Goal: Share content: Share content

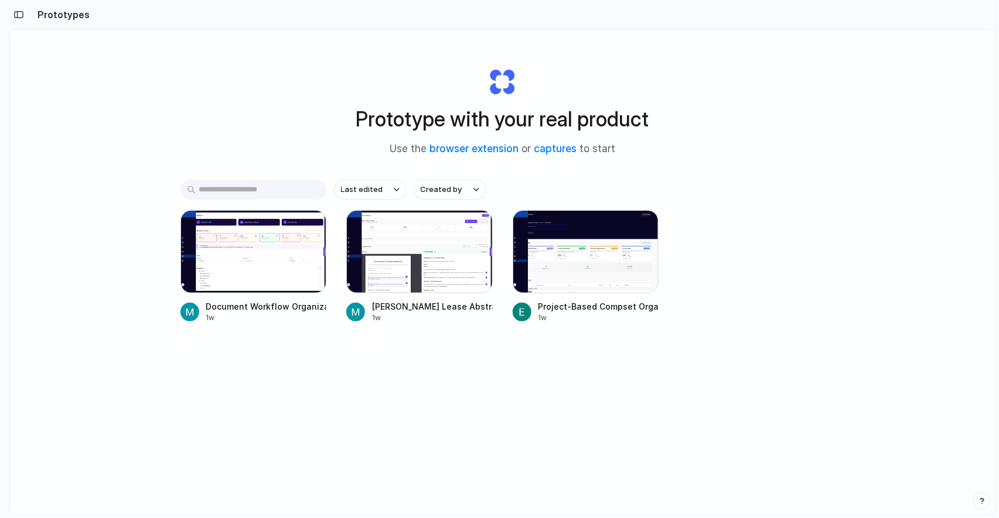
click at [220, 431] on div "Prototype with your real product Use the browser extension or captures to start…" at bounding box center [502, 303] width 984 height 546
click at [618, 274] on div at bounding box center [585, 251] width 146 height 83
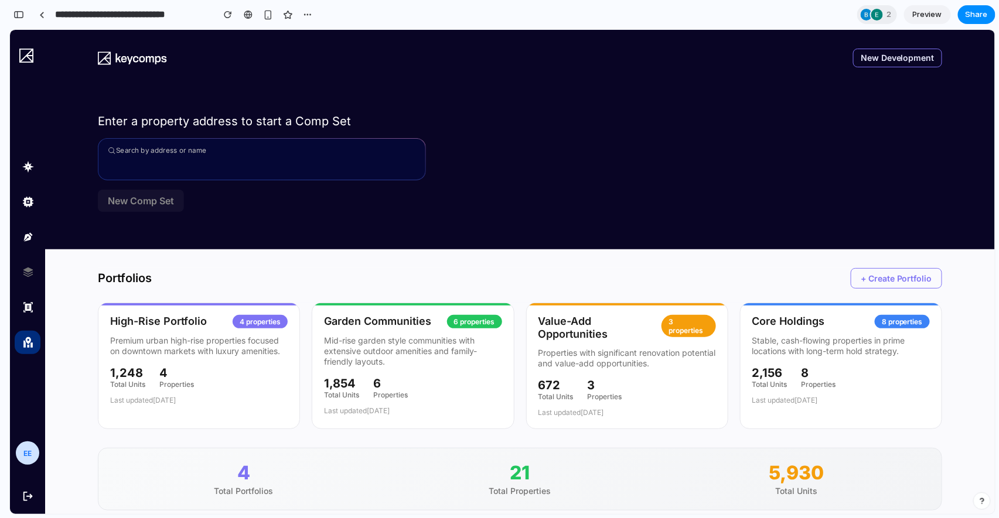
click at [798, 276] on div "Portfolios + Create Portfolio" at bounding box center [520, 285] width 844 height 35
click at [739, 158] on div "Search by address or name Sorry, we don't have any results for your search" at bounding box center [520, 159] width 844 height 42
click at [632, 141] on div "Search by address or name Sorry, we don't have any results for your search" at bounding box center [520, 159] width 844 height 42
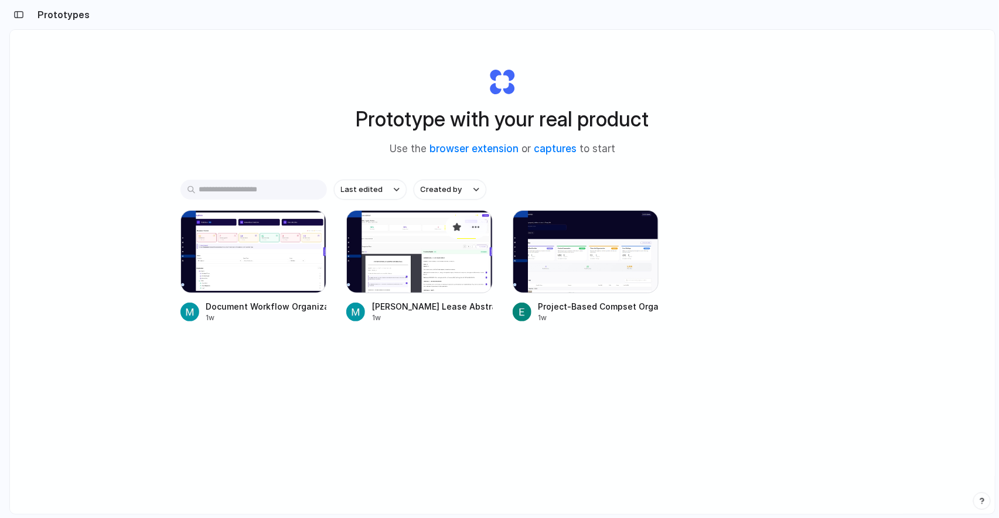
click at [414, 265] on div at bounding box center [419, 251] width 146 height 83
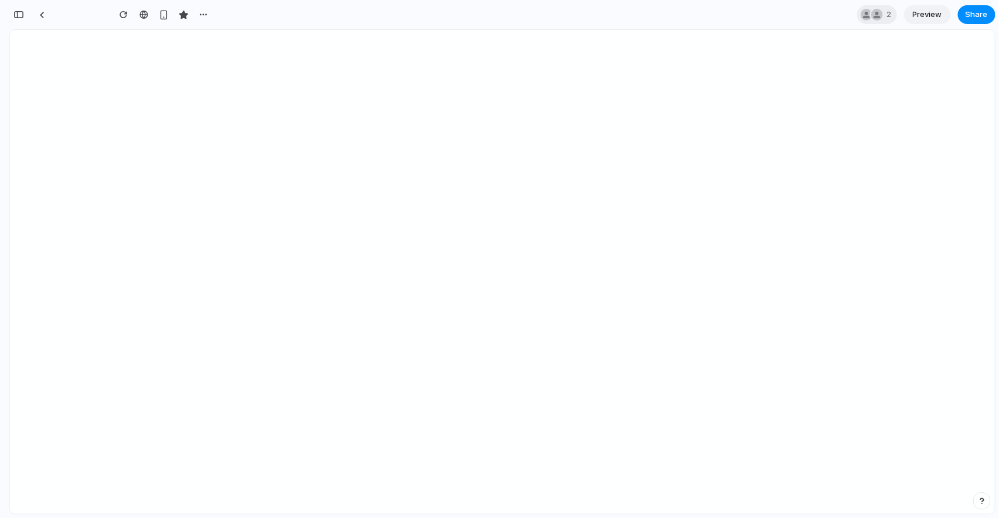
type input "**********"
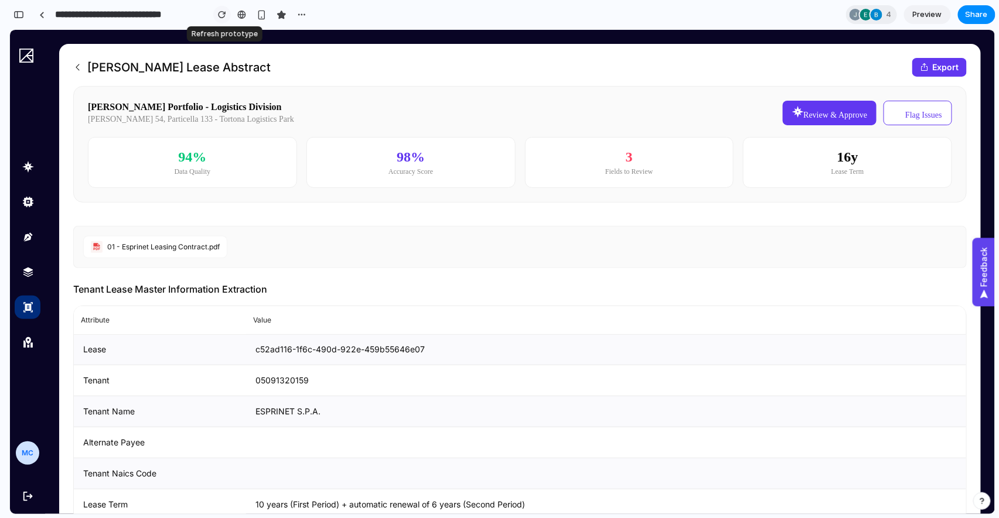
click at [224, 14] on div "button" at bounding box center [222, 15] width 8 height 8
click at [304, 14] on div "button" at bounding box center [301, 14] width 9 height 9
click at [45, 5] on div "Duplicate Delete" at bounding box center [499, 259] width 999 height 518
click at [17, 16] on div "button" at bounding box center [18, 15] width 11 height 8
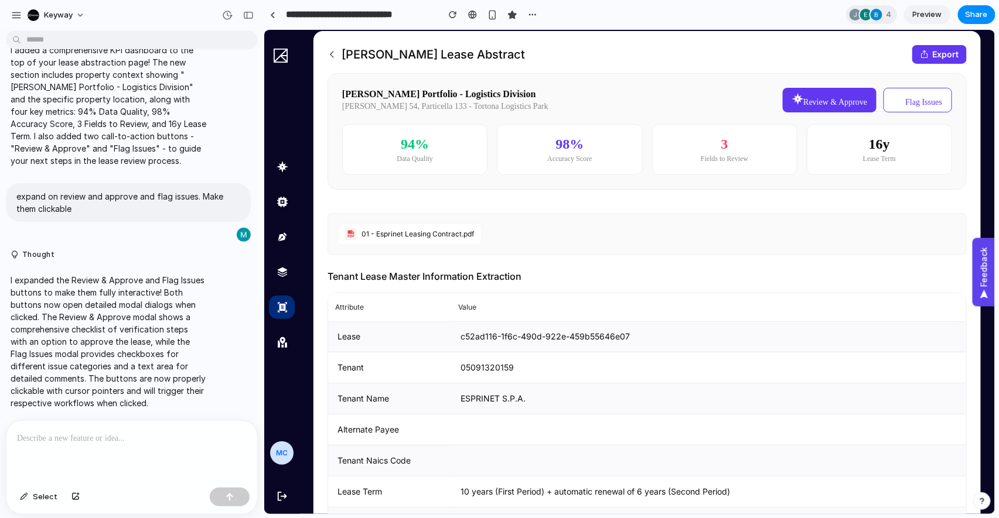
scroll to position [16, 0]
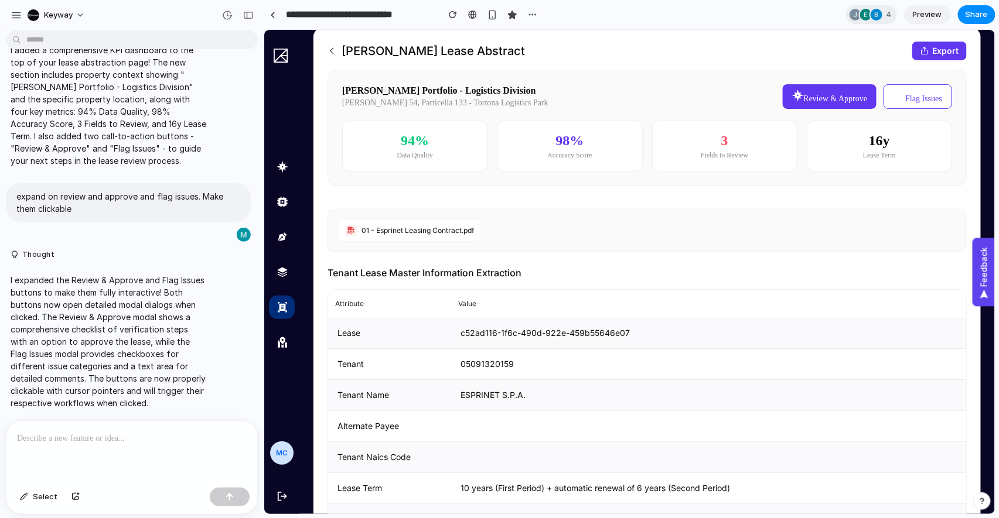
click at [130, 452] on div at bounding box center [131, 452] width 251 height 62
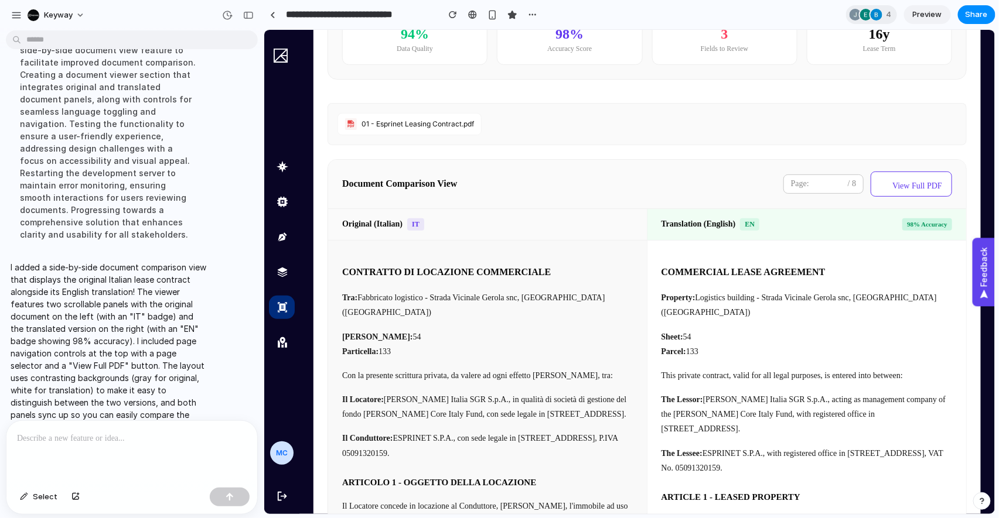
scroll to position [20, 0]
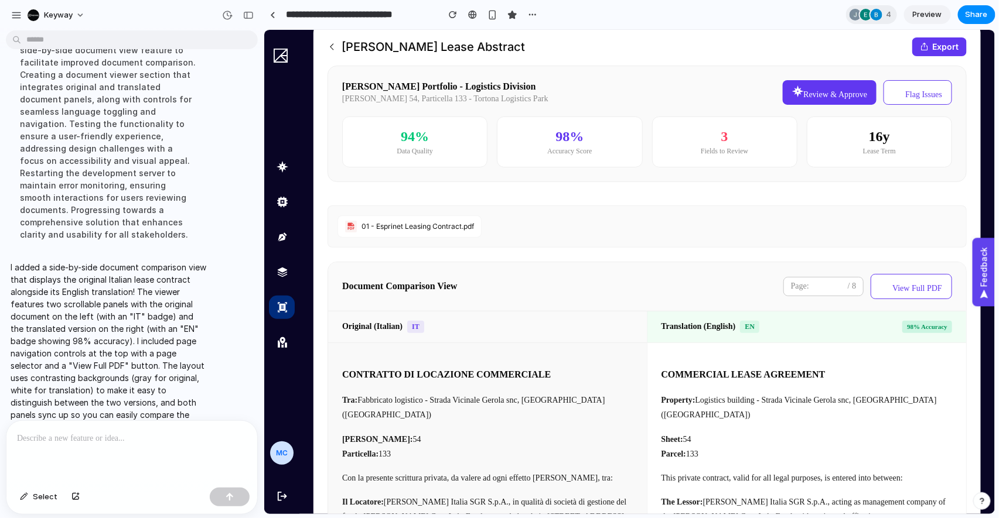
click at [929, 286] on button "View Full PDF" at bounding box center [910, 285] width 81 height 25
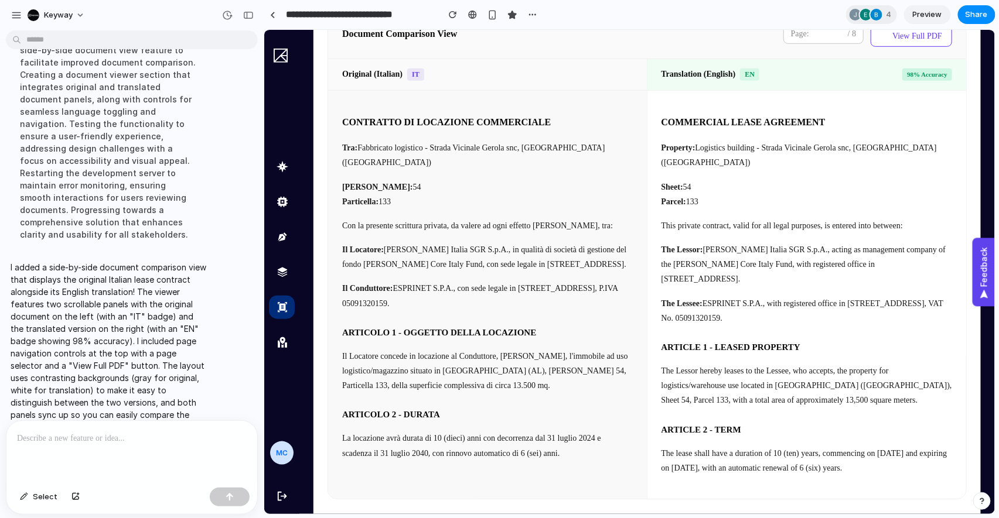
scroll to position [275, 0]
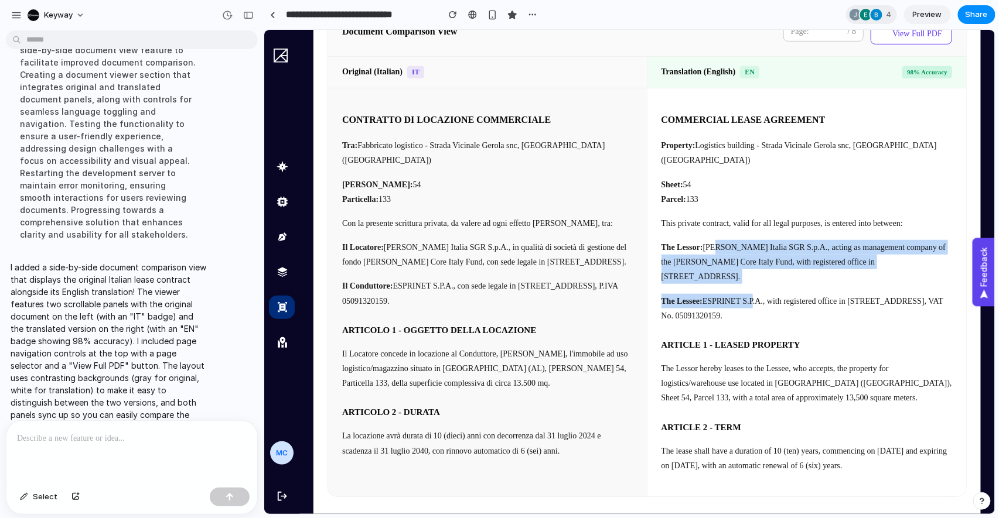
drag, startPoint x: 720, startPoint y: 231, endPoint x: 762, endPoint y: 261, distance: 50.9
click at [762, 261] on div "COMMERCIAL LEASE AGREEMENT Property: Logistics building - Strada Vicinale Gerol…" at bounding box center [806, 292] width 319 height 408
click at [762, 293] on p "The Lessee: ESPRINET S.P.A., with registered office in [STREET_ADDRESS], VAT No…" at bounding box center [806, 307] width 291 height 29
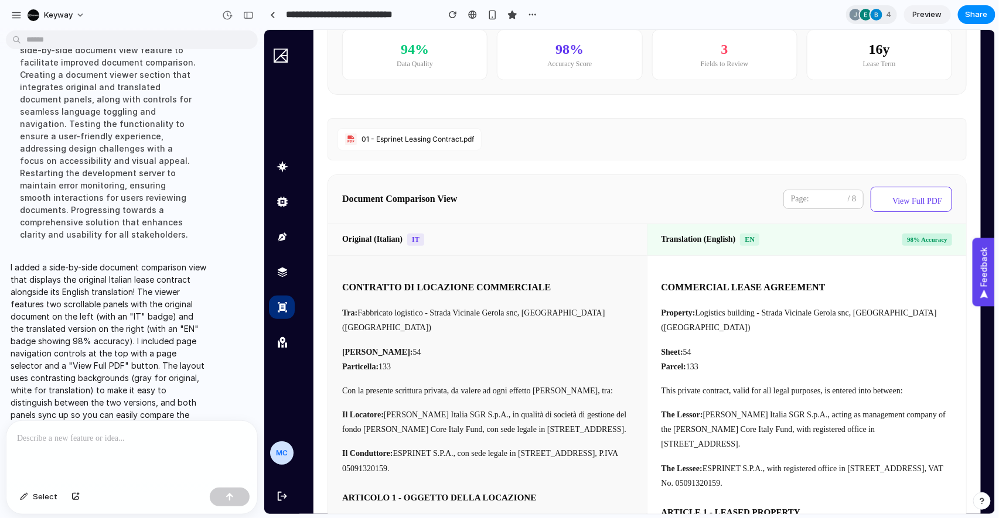
scroll to position [104, 0]
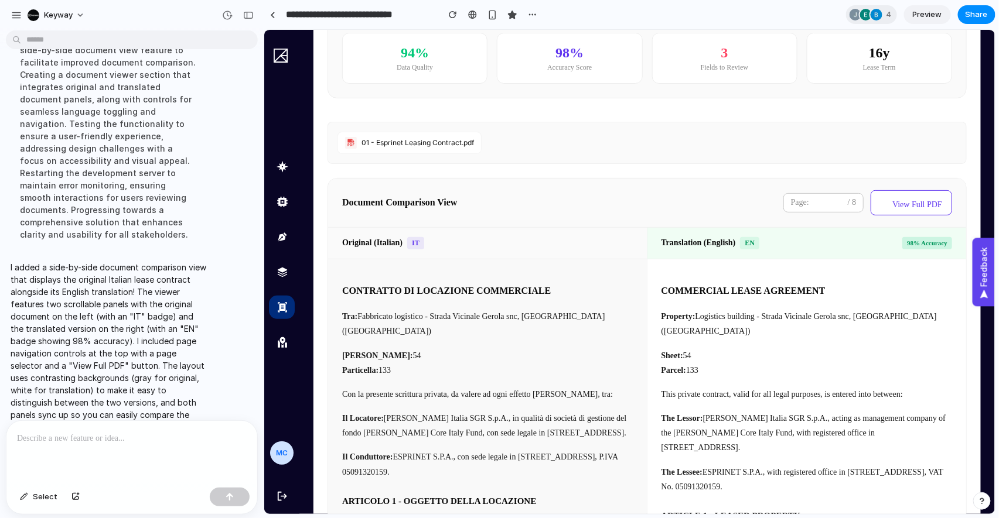
click at [430, 138] on div "01 - Esprinet Leasing Contract.pdf" at bounding box center [417, 142] width 112 height 9
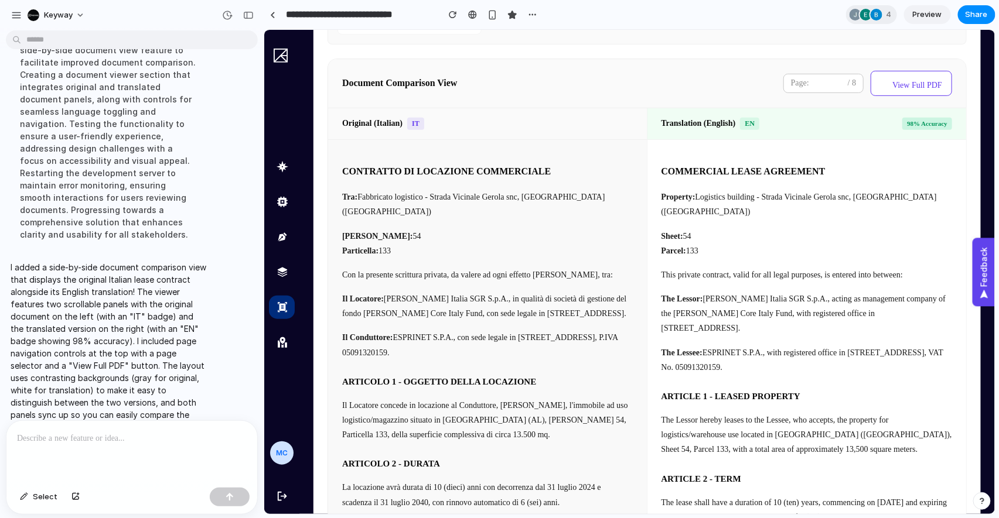
scroll to position [223, 0]
click at [658, 319] on div "COMMERCIAL LEASE AGREEMENT Property: Logistics building - Strada Vicinale Gerol…" at bounding box center [806, 345] width 319 height 408
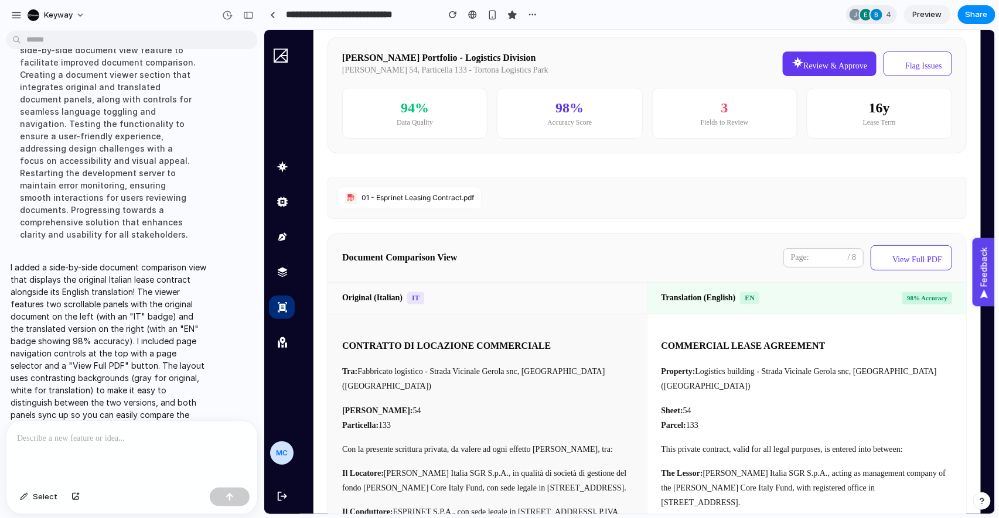
scroll to position [44, 0]
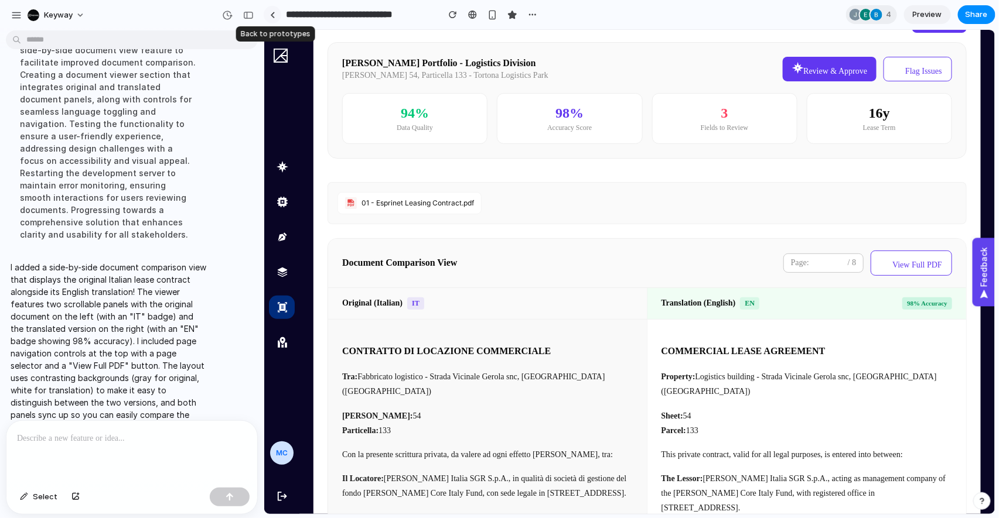
click at [275, 19] on link at bounding box center [273, 15] width 18 height 18
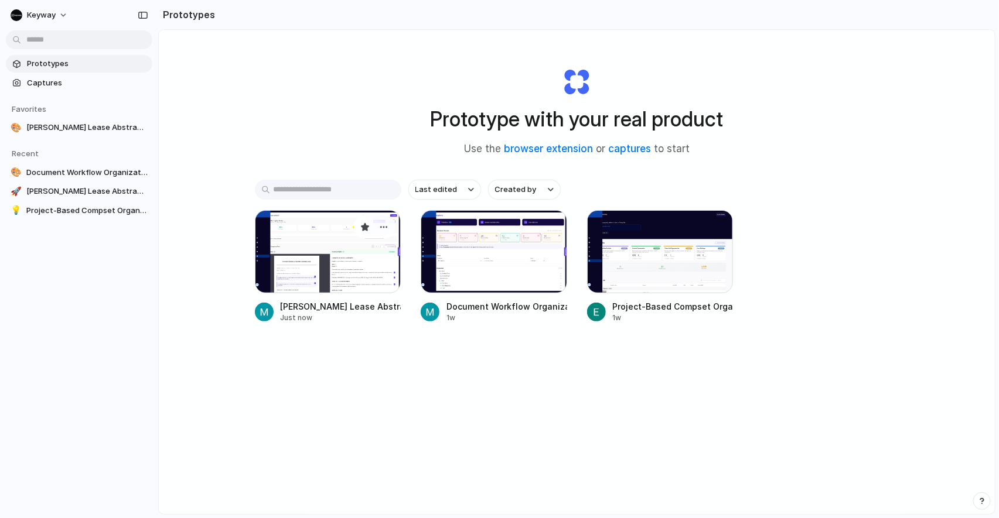
click at [346, 260] on div at bounding box center [328, 251] width 146 height 83
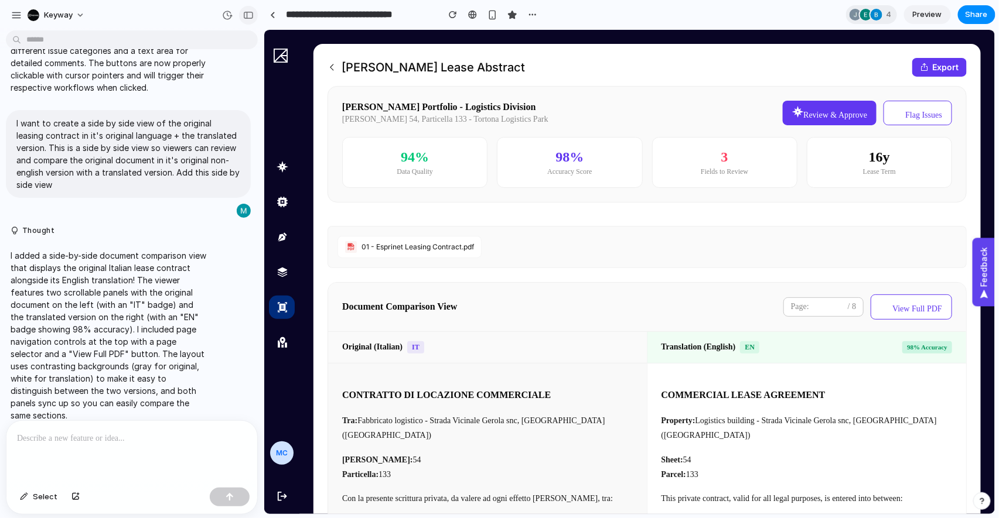
click at [248, 15] on div "button" at bounding box center [248, 15] width 11 height 8
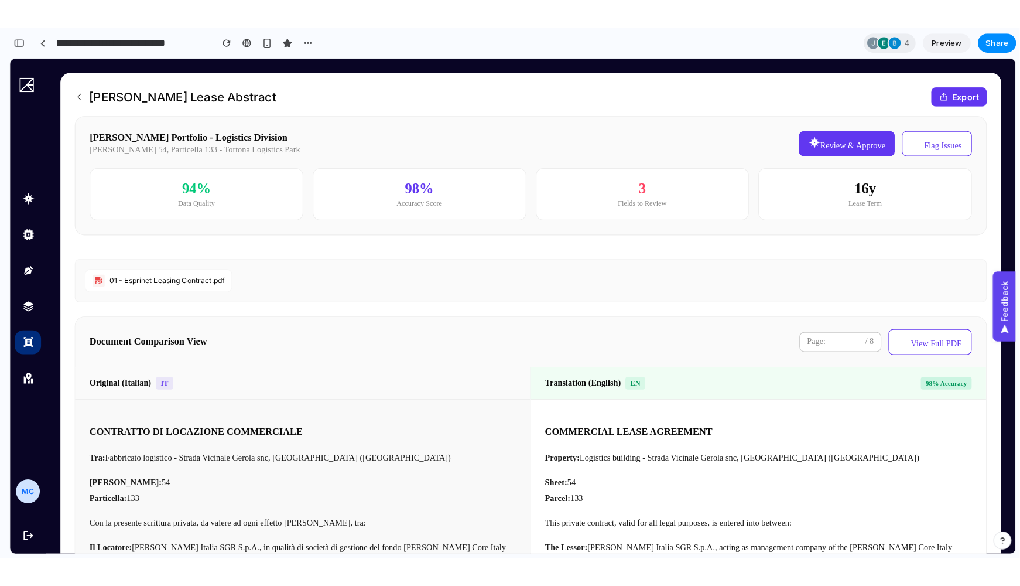
scroll to position [1158, 0]
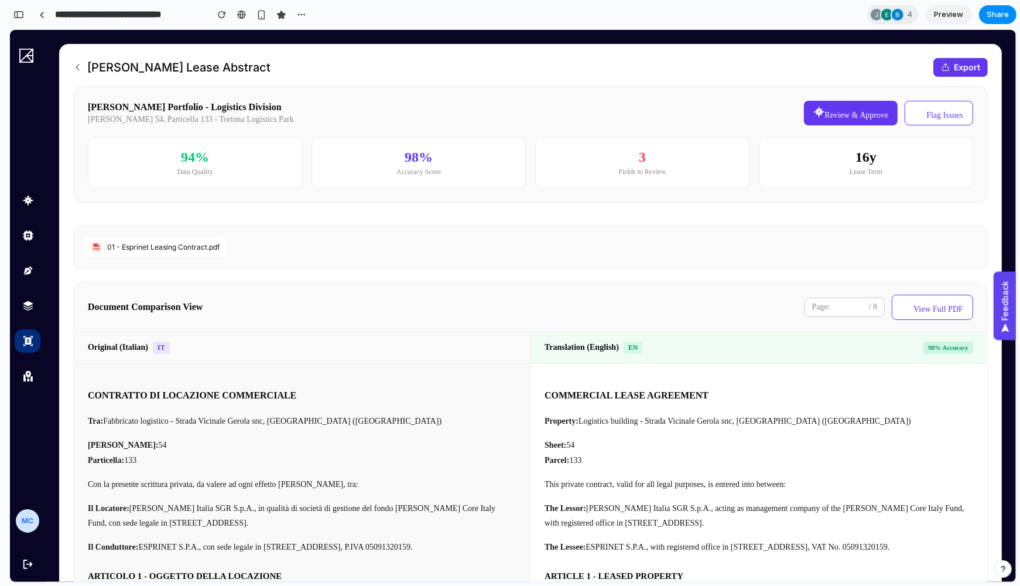
click at [948, 303] on button "View Full PDF" at bounding box center [932, 307] width 81 height 25
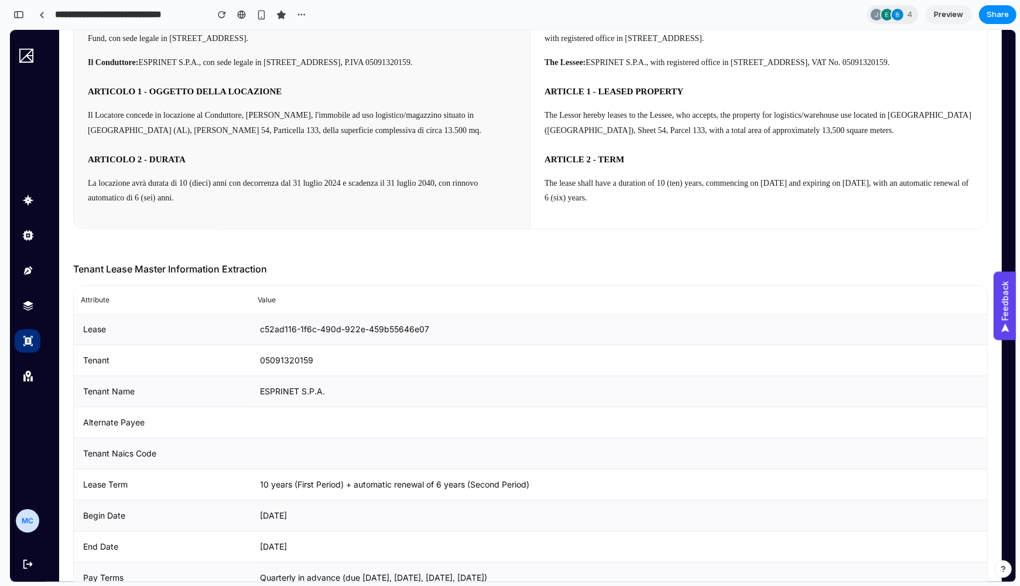
scroll to position [531, 0]
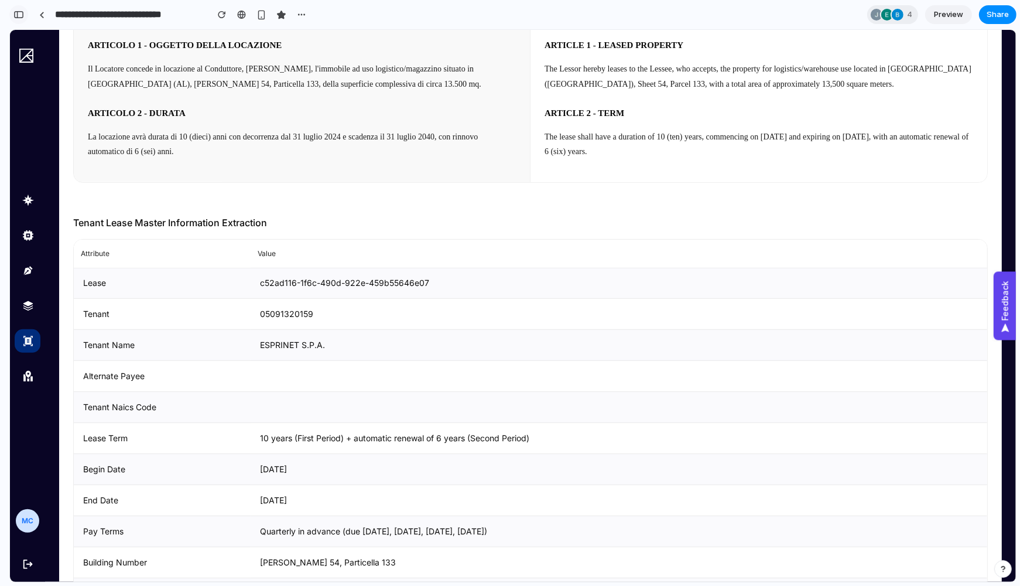
click at [21, 15] on div "button" at bounding box center [18, 15] width 11 height 8
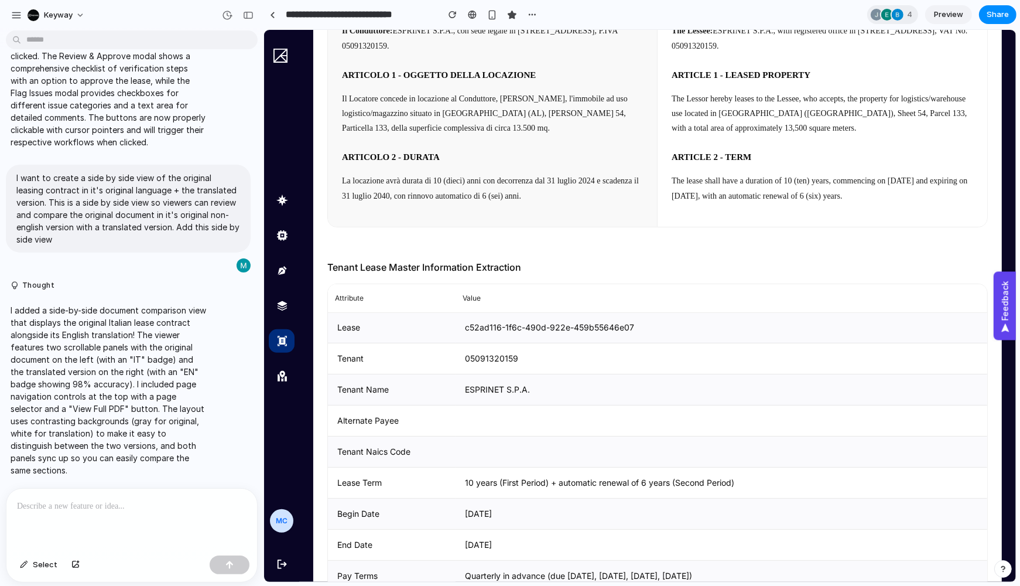
scroll to position [391, 0]
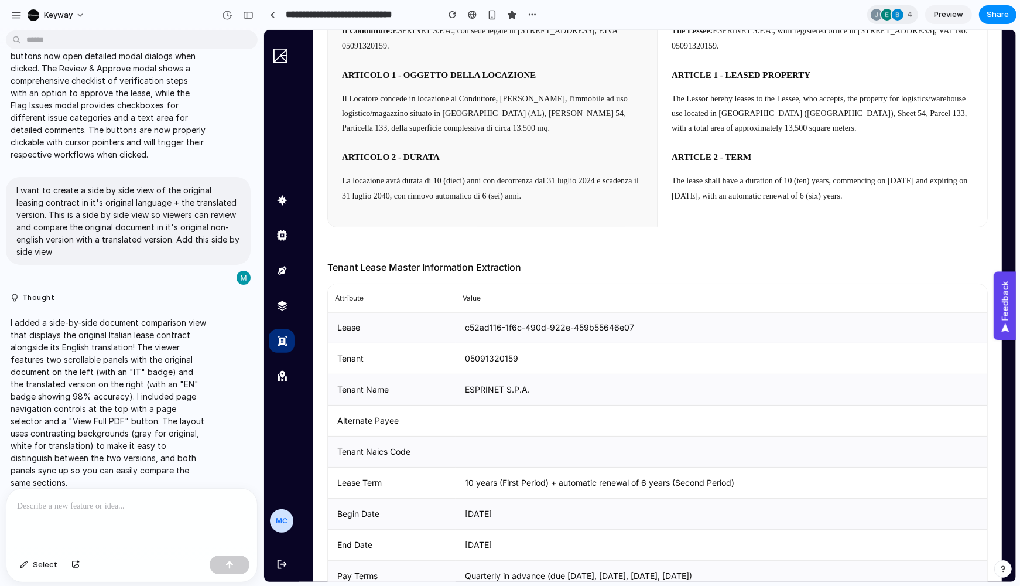
click at [106, 512] on p at bounding box center [132, 506] width 230 height 14
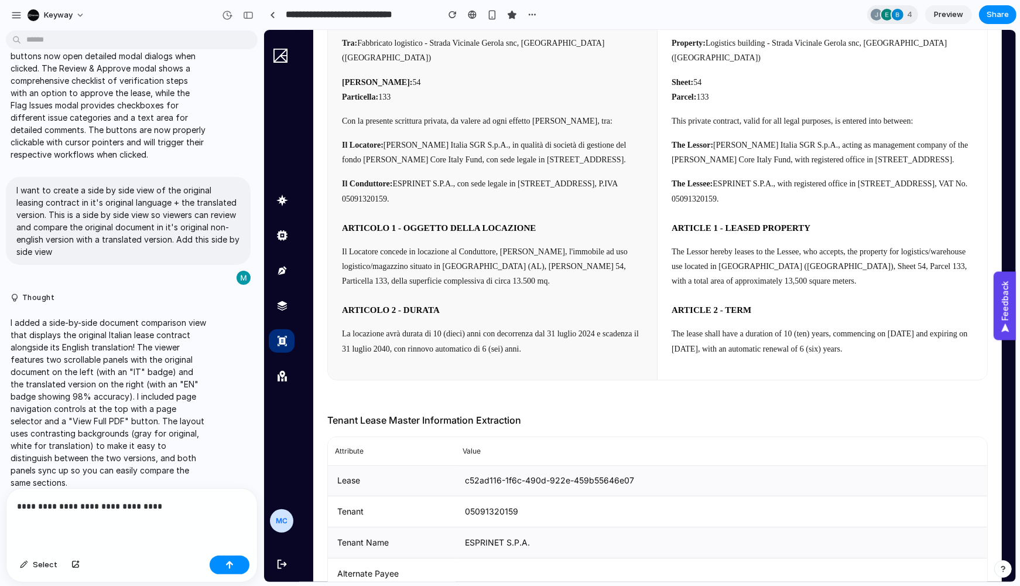
scroll to position [358, 0]
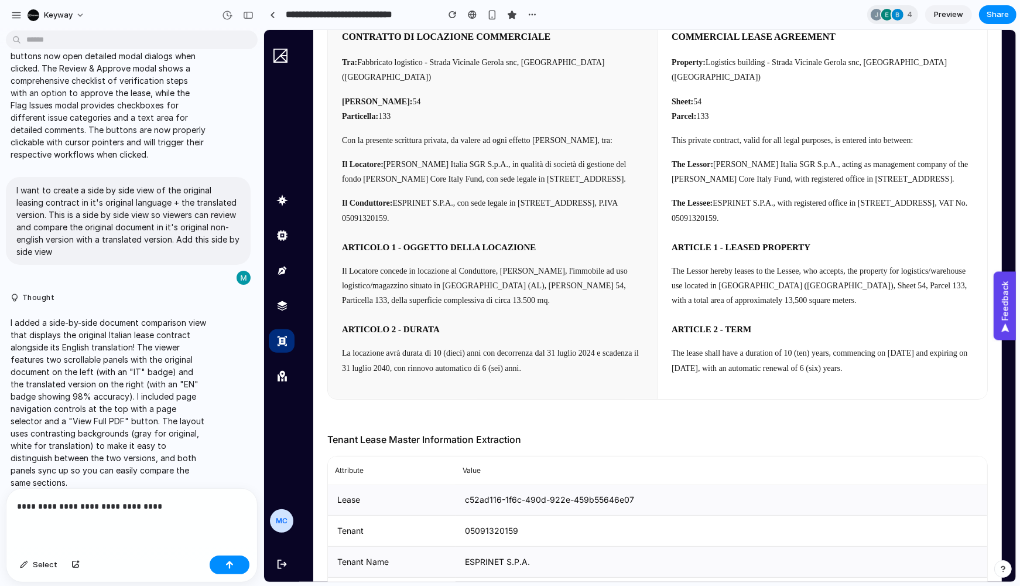
click at [931, 22] on link "Preview" at bounding box center [948, 14] width 47 height 19
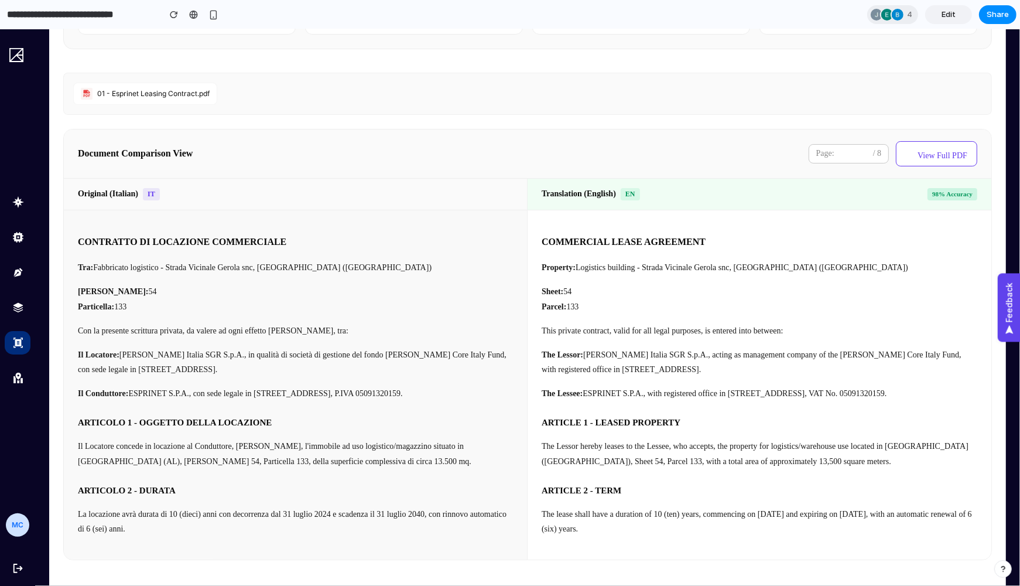
scroll to position [151, 0]
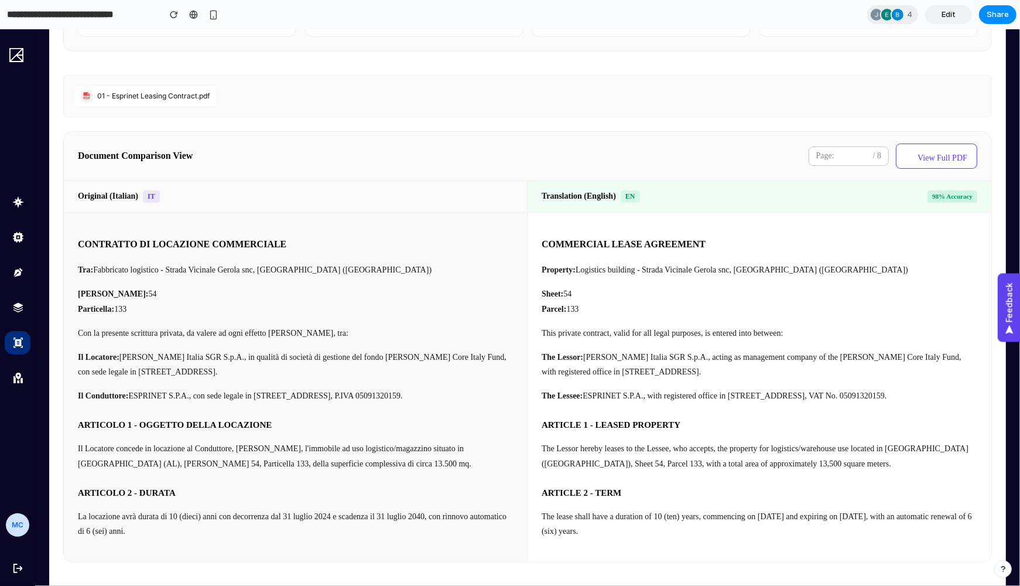
click at [466, 296] on p "[PERSON_NAME]: 54 Particella: 133" at bounding box center [295, 300] width 435 height 29
click at [859, 153] on input "*" at bounding box center [853, 156] width 29 height 11
type input "*"
click at [864, 151] on input "*" at bounding box center [853, 156] width 29 height 11
click at [789, 227] on div "COMMERCIAL LEASE AGREEMENT Property: Logistics building - Strada Vicinale Gerol…" at bounding box center [760, 387] width 464 height 349
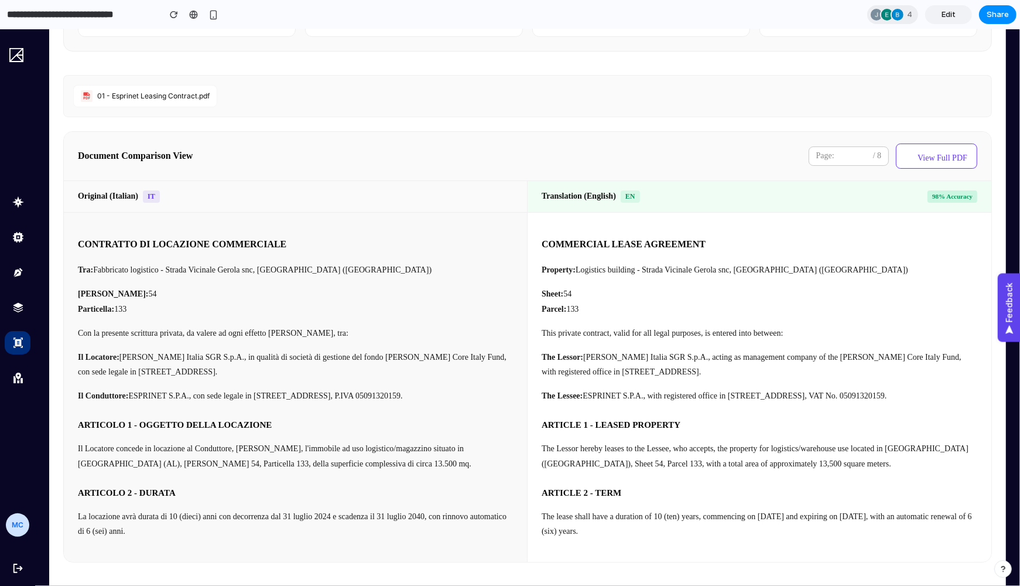
click at [859, 146] on div "Page: * / 8" at bounding box center [849, 155] width 81 height 19
click at [859, 154] on input "*" at bounding box center [853, 156] width 29 height 11
click at [968, 152] on button "View Full PDF" at bounding box center [936, 155] width 81 height 25
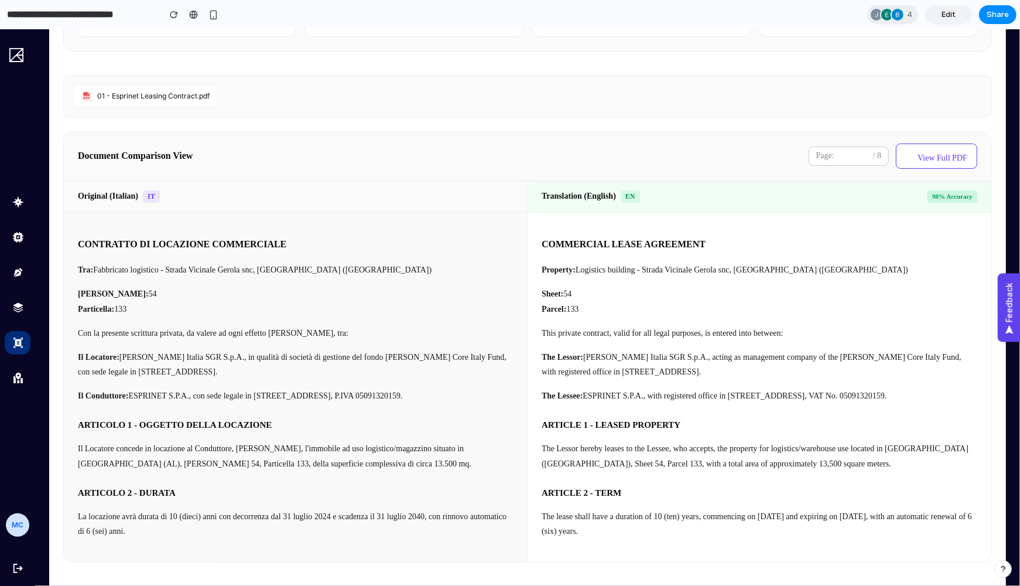
click at [968, 152] on button "View Full PDF" at bounding box center [936, 155] width 81 height 25
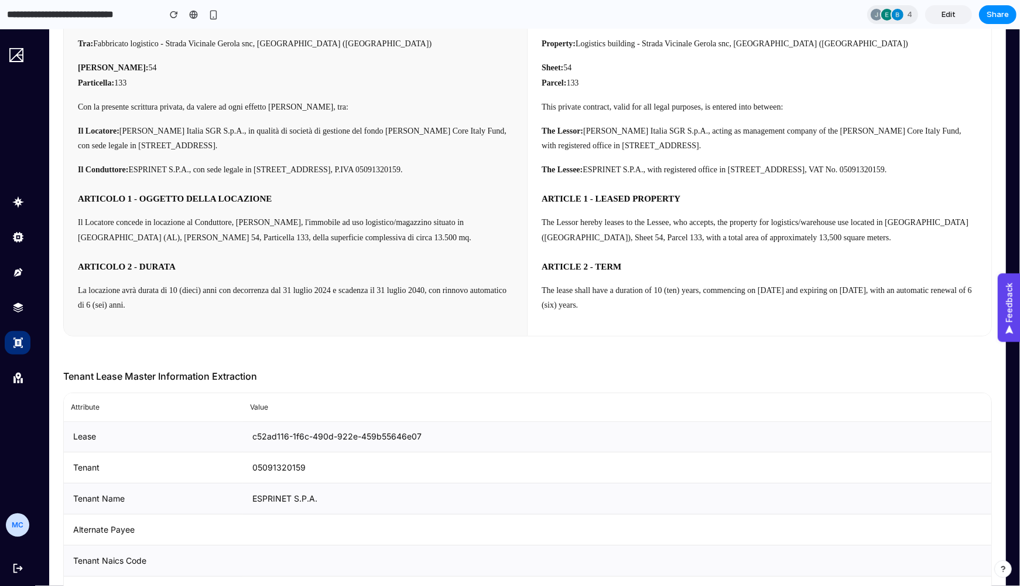
scroll to position [249, 0]
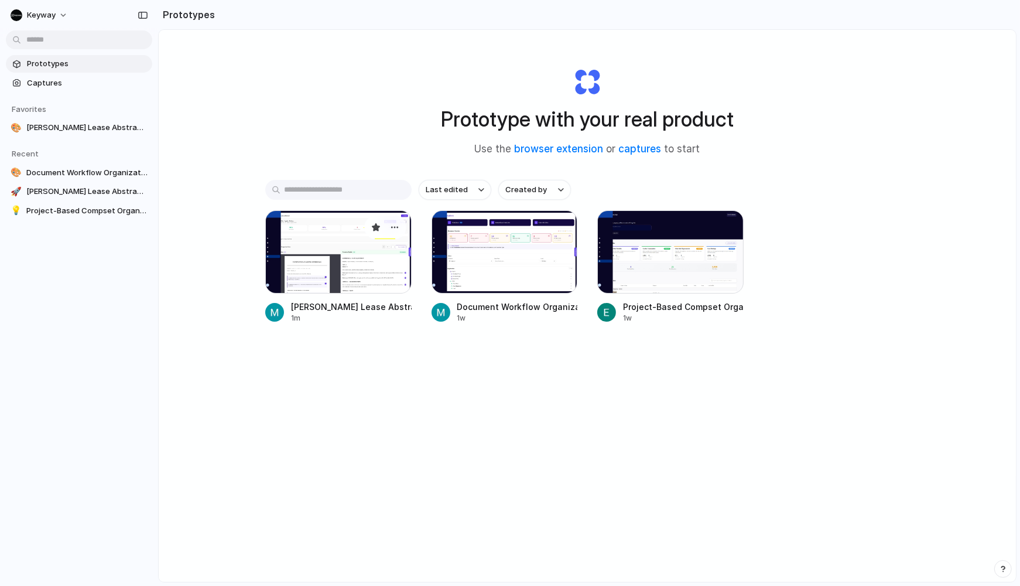
click at [364, 309] on div "[PERSON_NAME] Lease Abstract Dashboard" at bounding box center [351, 306] width 121 height 12
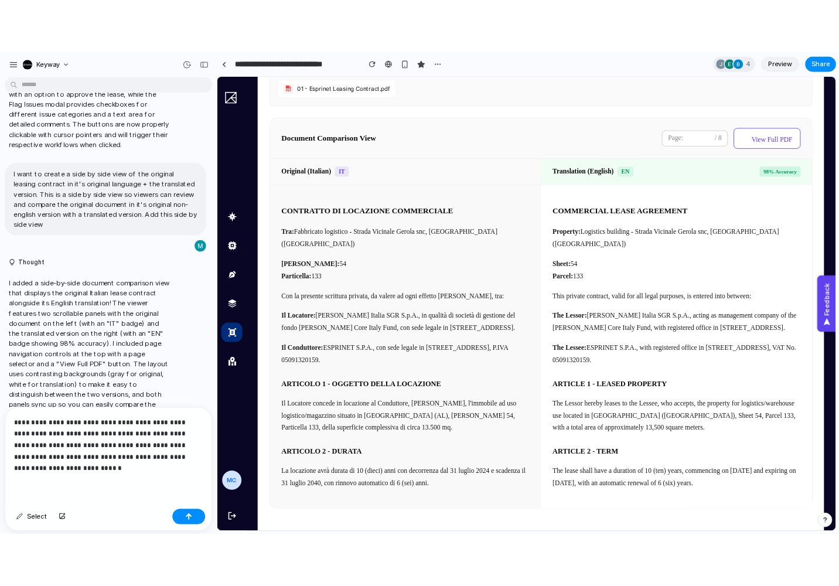
scroll to position [447, 0]
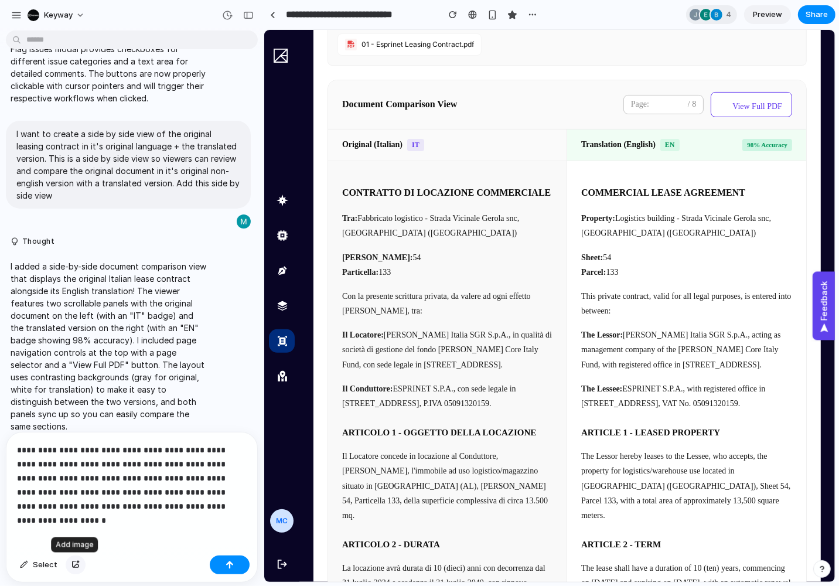
click at [72, 518] on div "button" at bounding box center [75, 564] width 8 height 7
click at [204, 504] on p "**********" at bounding box center [132, 478] width 230 height 70
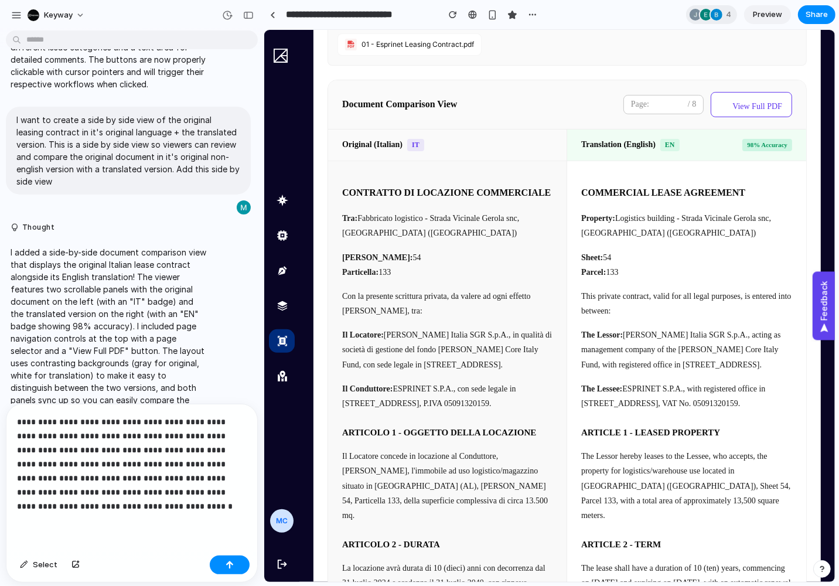
scroll to position [475, 0]
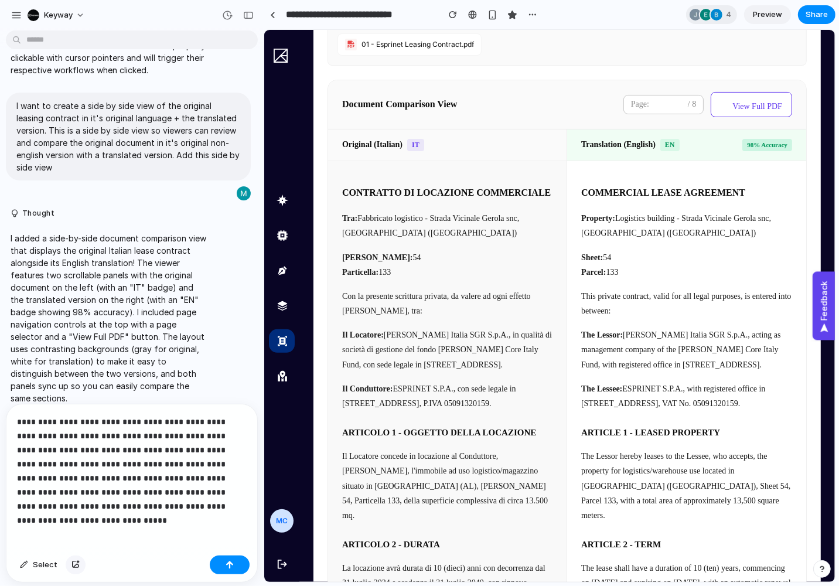
click at [69, 518] on button "button" at bounding box center [76, 564] width 20 height 19
click at [155, 497] on p "**********" at bounding box center [132, 464] width 230 height 98
click at [81, 518] on button "button" at bounding box center [76, 564] width 20 height 19
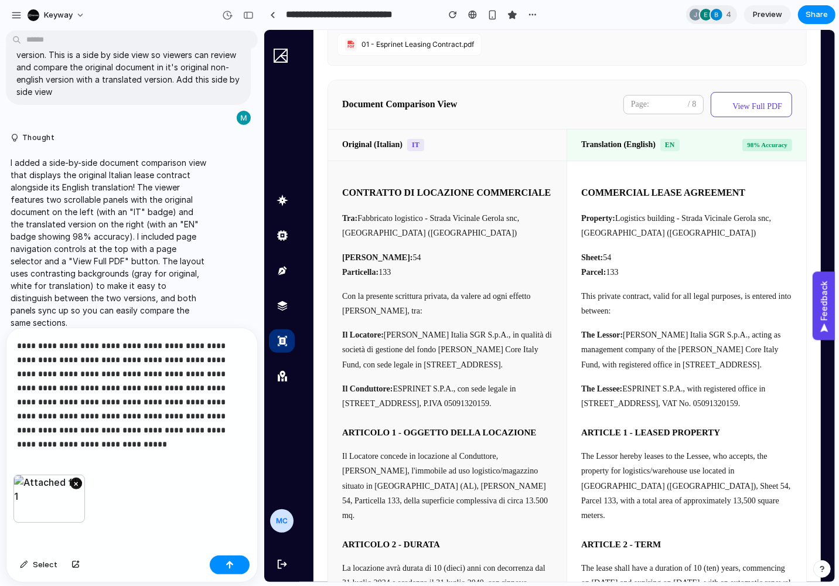
click at [70, 483] on button "×" at bounding box center [76, 483] width 12 height 12
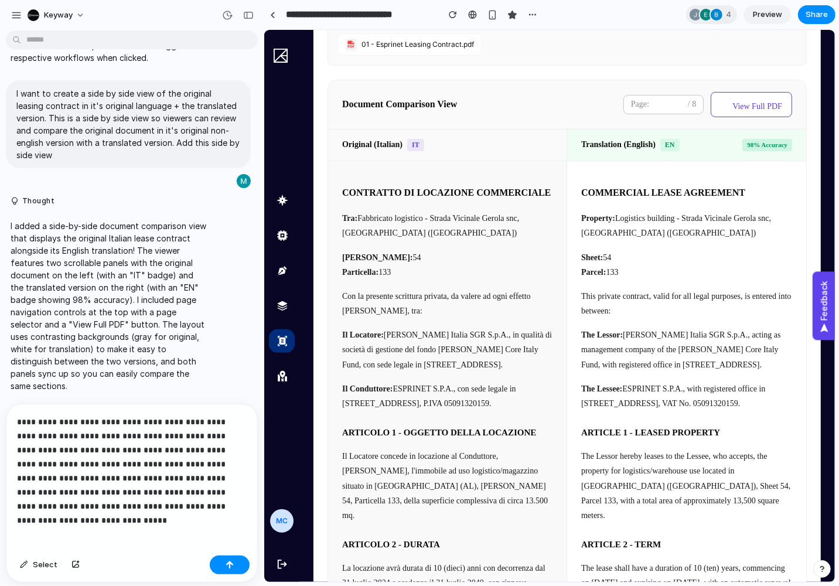
scroll to position [475, 0]
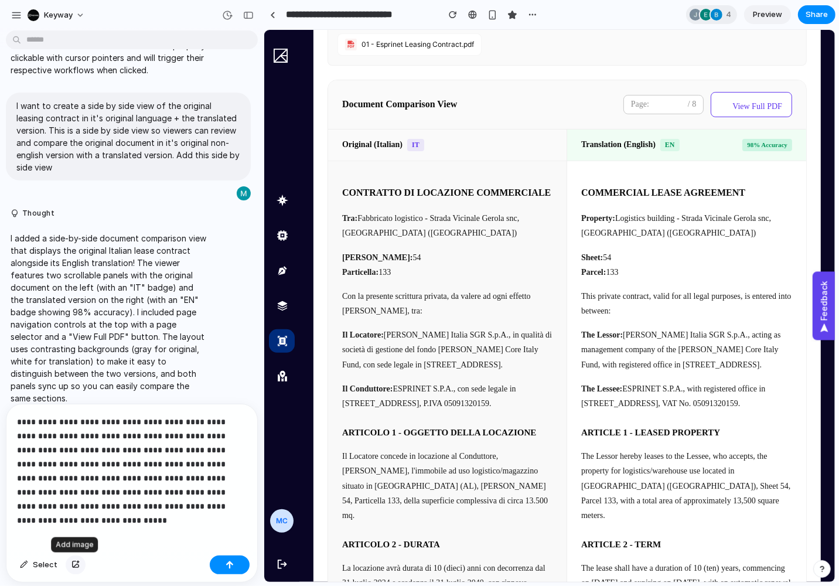
click at [70, 518] on button "button" at bounding box center [76, 564] width 20 height 19
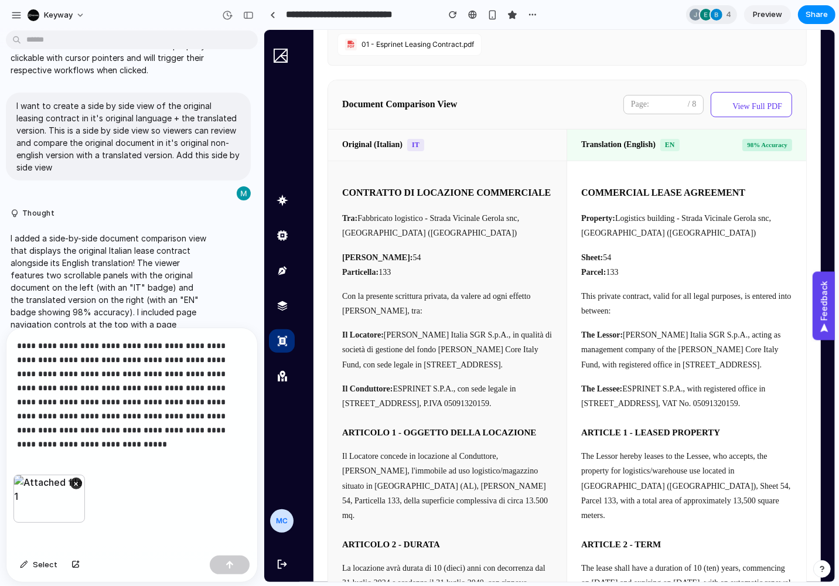
scroll to position [550, 0]
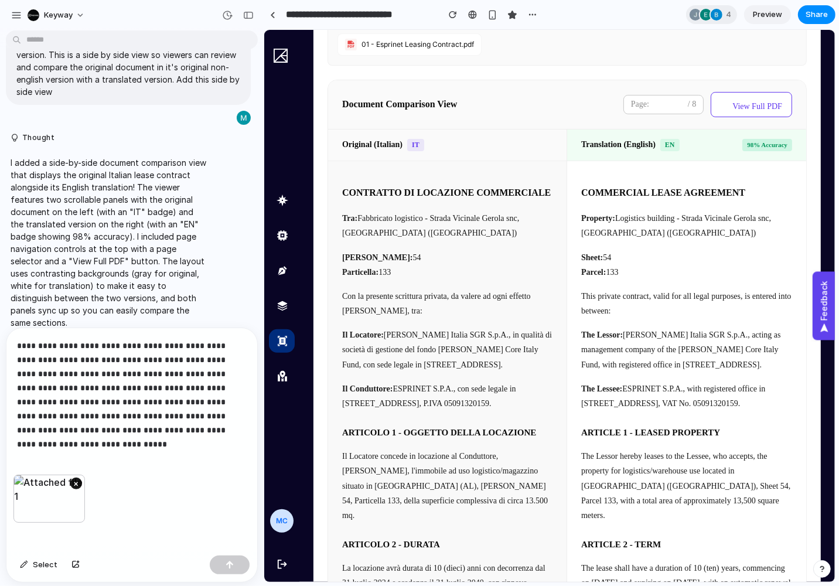
click at [77, 484] on button "×" at bounding box center [76, 483] width 12 height 12
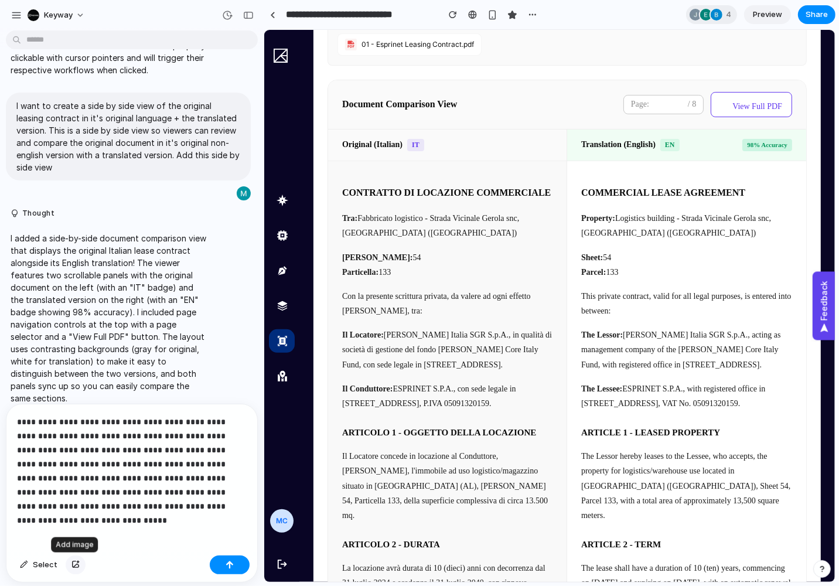
click at [69, 518] on button "button" at bounding box center [76, 564] width 20 height 19
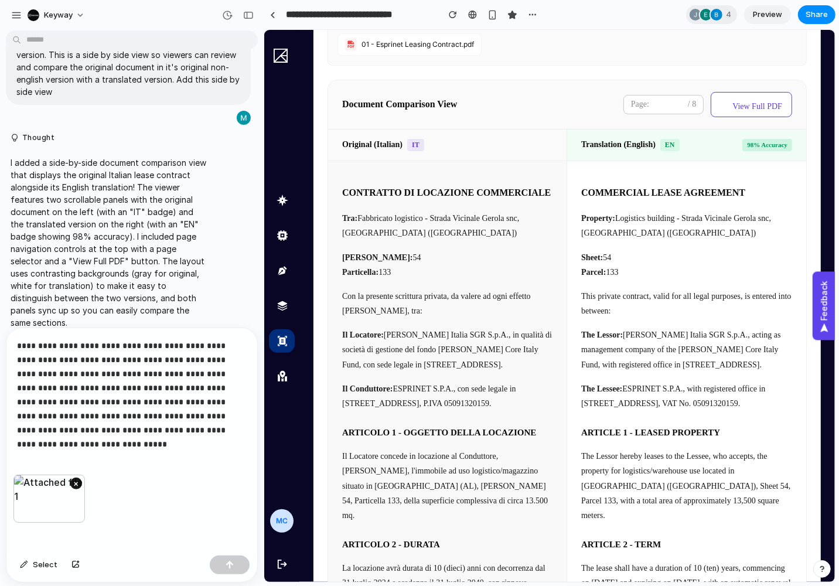
click at [77, 481] on button "×" at bounding box center [76, 483] width 12 height 12
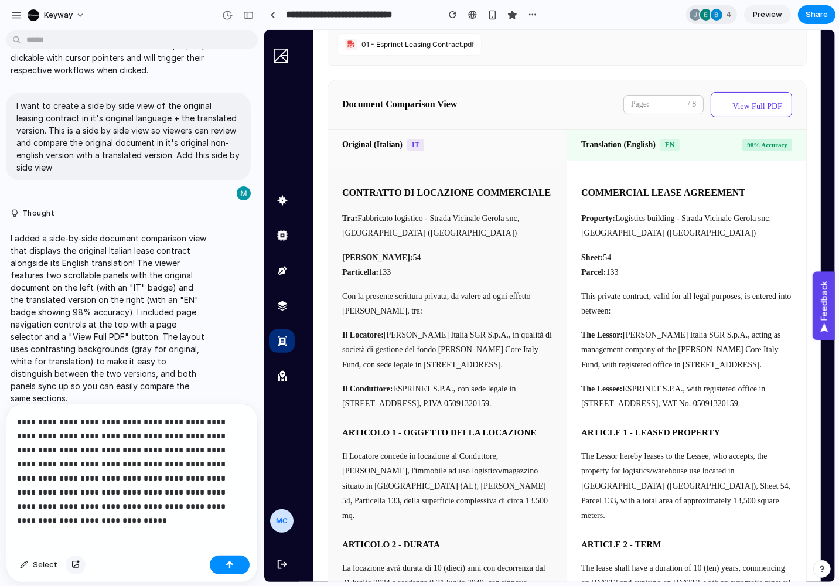
click at [75, 518] on div "button" at bounding box center [75, 564] width 8 height 7
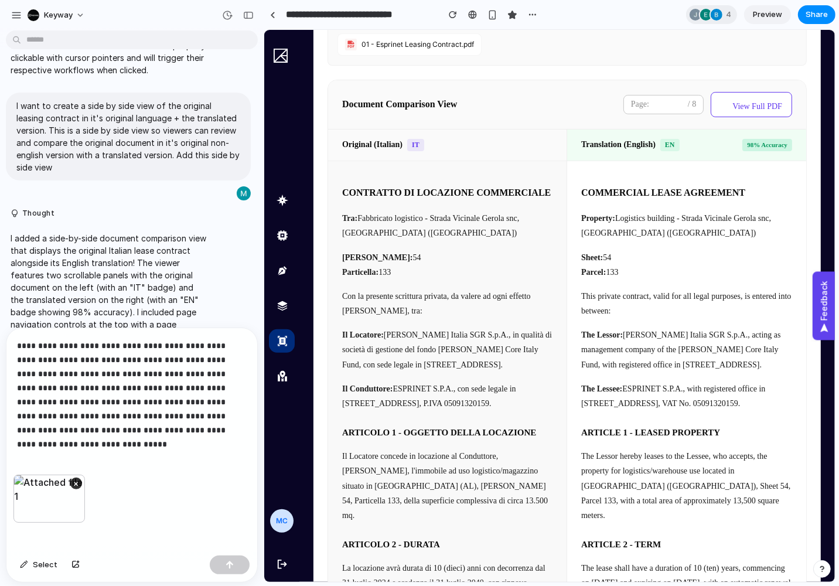
scroll to position [550, 0]
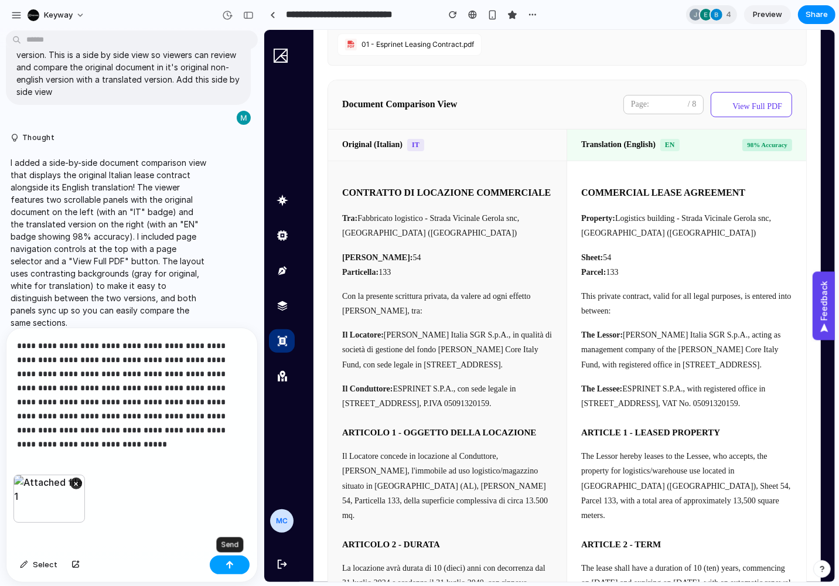
click at [227, 518] on div "button" at bounding box center [229, 564] width 8 height 8
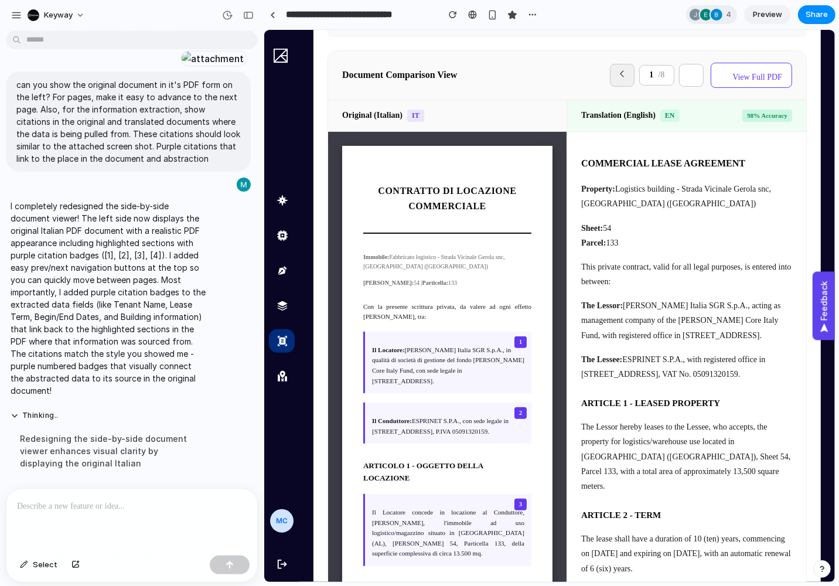
scroll to position [238, 0]
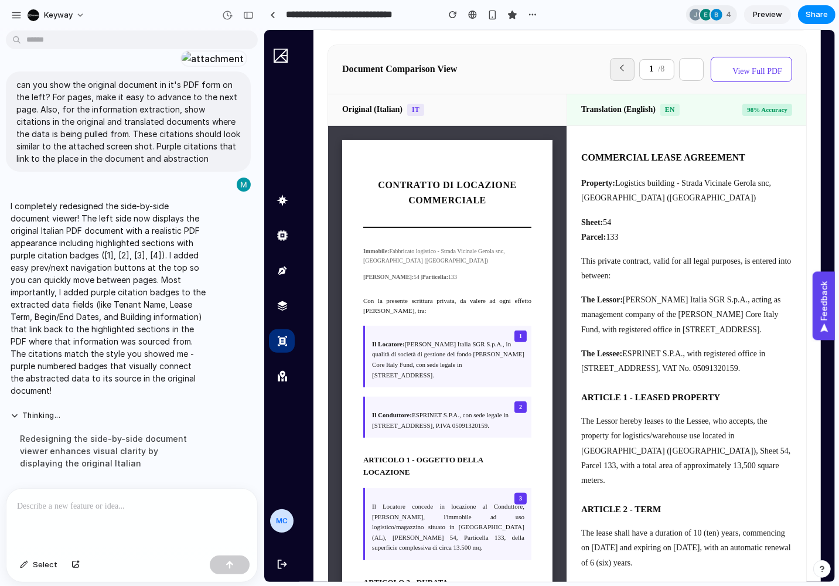
click at [522, 330] on span "1" at bounding box center [520, 336] width 12 height 12
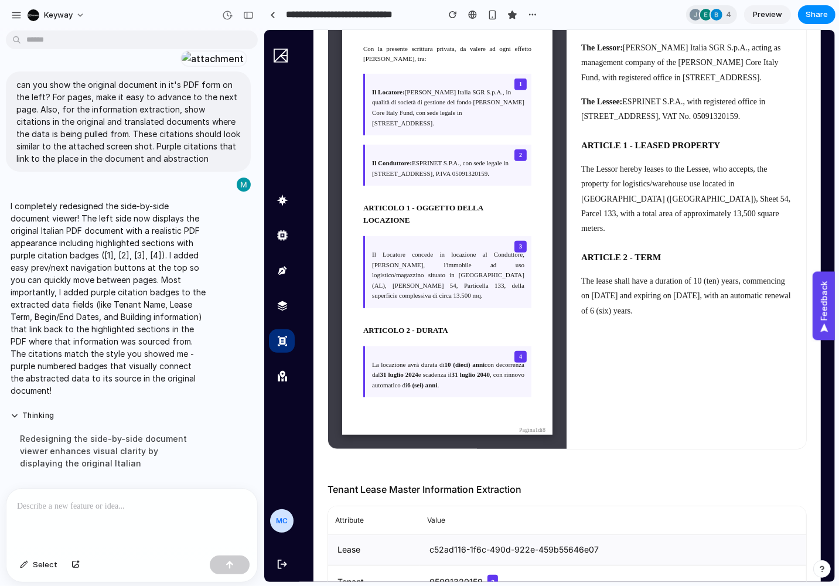
scroll to position [564, 0]
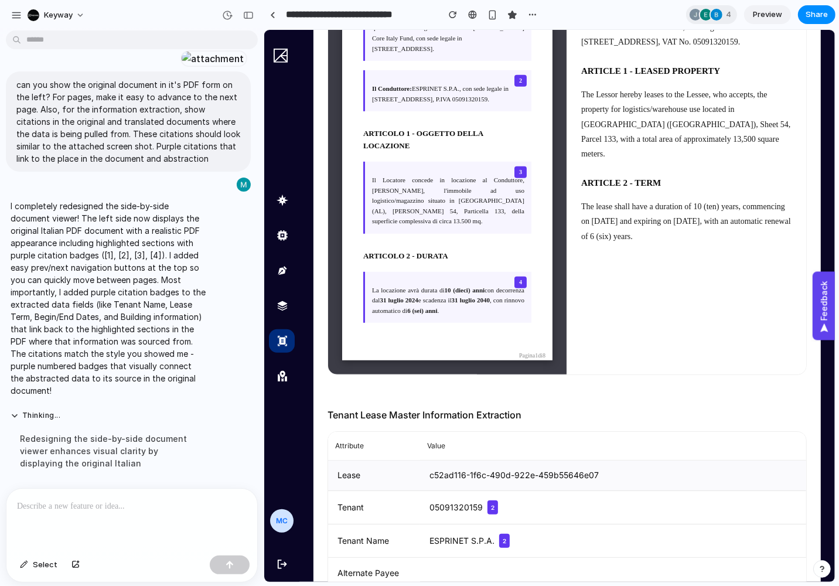
click at [497, 500] on span "2" at bounding box center [492, 507] width 11 height 14
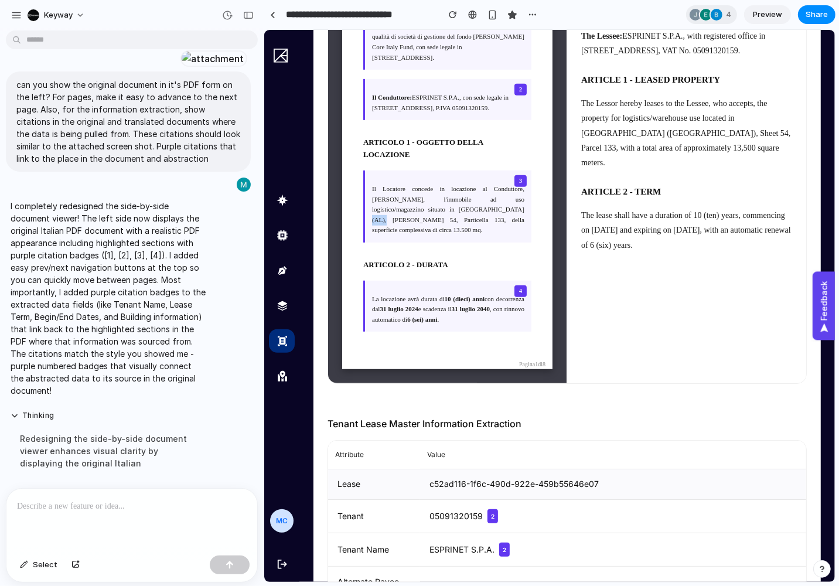
drag, startPoint x: 480, startPoint y: 202, endPoint x: 465, endPoint y: 200, distance: 15.3
click at [465, 200] on p "Il Locatore concede in locazione al Conduttore, [PERSON_NAME], l'immobile ad us…" at bounding box center [447, 209] width 152 height 52
drag, startPoint x: 465, startPoint y: 202, endPoint x: 430, endPoint y: 191, distance: 36.9
click at [430, 191] on p "Il Locatore concede in locazione al Conduttore, [PERSON_NAME], l'immobile ad us…" at bounding box center [447, 209] width 152 height 52
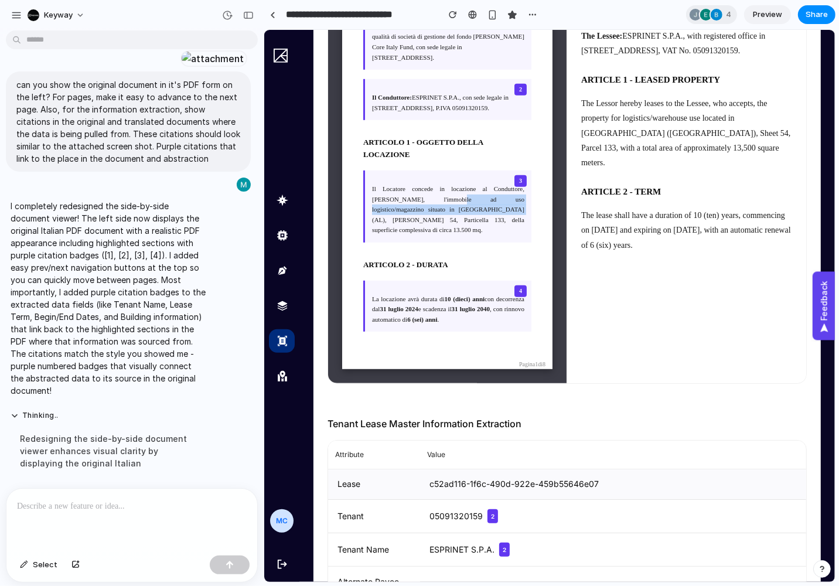
click at [430, 191] on p "Il Locatore concede in locazione al Conduttore, [PERSON_NAME], l'immobile ad us…" at bounding box center [447, 209] width 152 height 52
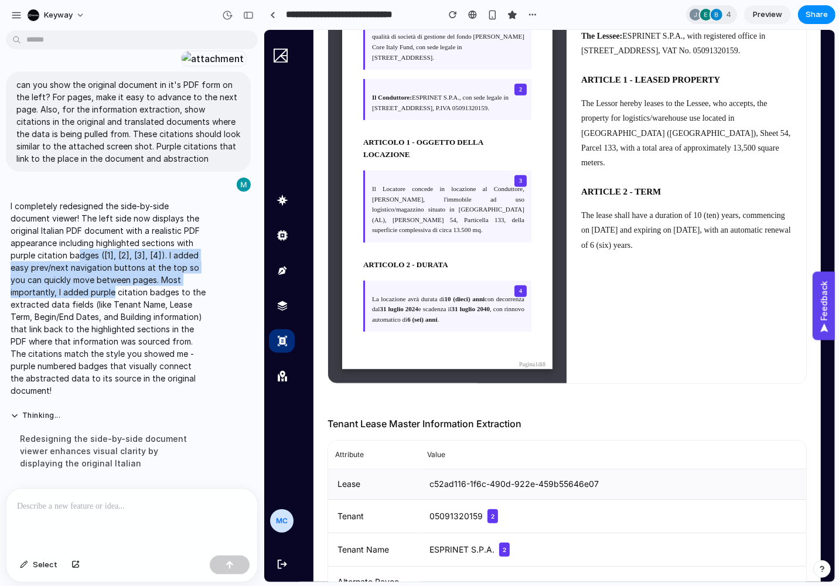
drag, startPoint x: 114, startPoint y: 287, endPoint x: 77, endPoint y: 253, distance: 49.7
click at [77, 253] on p "I completely redesigned the side-by-side document viewer! The left side now dis…" at bounding box center [109, 298] width 196 height 197
drag, startPoint x: 77, startPoint y: 253, endPoint x: 97, endPoint y: 279, distance: 33.0
click at [97, 279] on p "I completely redesigned the side-by-side document viewer! The left side now dis…" at bounding box center [109, 298] width 196 height 197
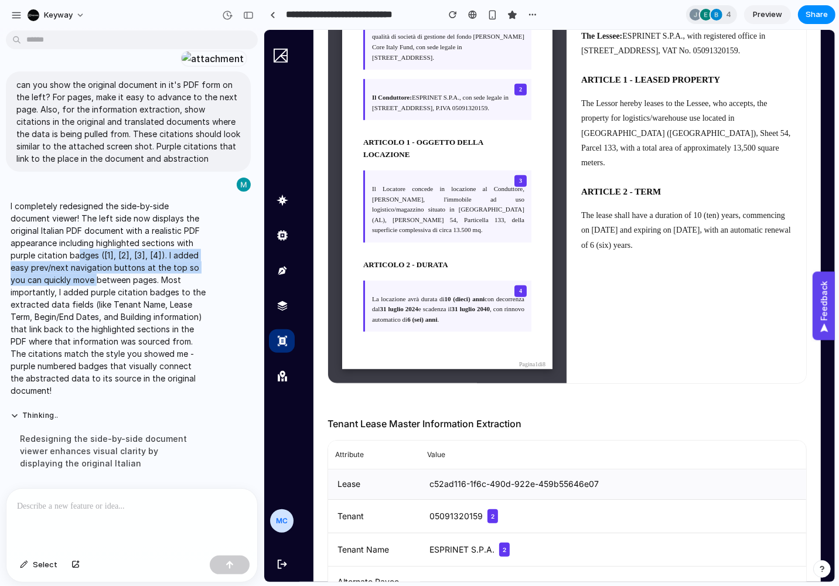
click at [97, 279] on p "I completely redesigned the side-by-side document viewer! The left side now dis…" at bounding box center [109, 298] width 196 height 197
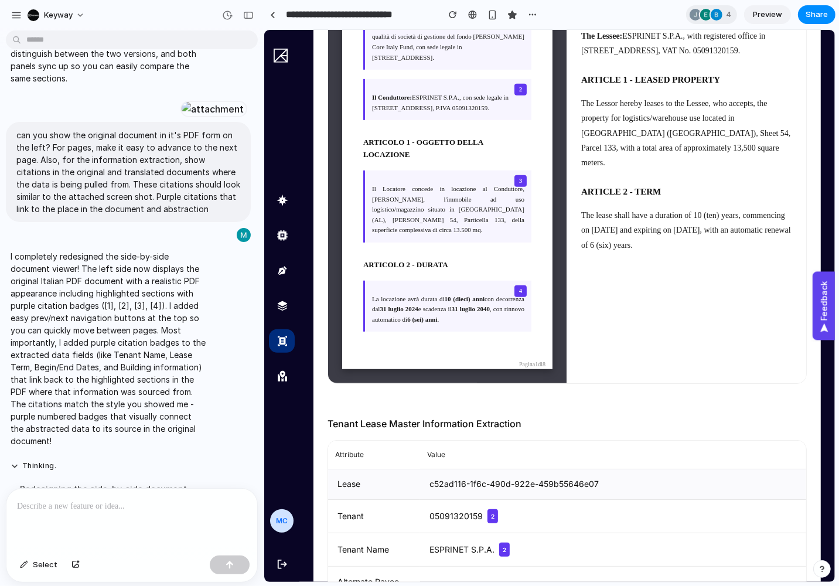
scroll to position [794, 0]
click at [520, 201] on p "Il Locatore concede in locazione al Conduttore, [PERSON_NAME], l'immobile ad us…" at bounding box center [447, 209] width 152 height 52
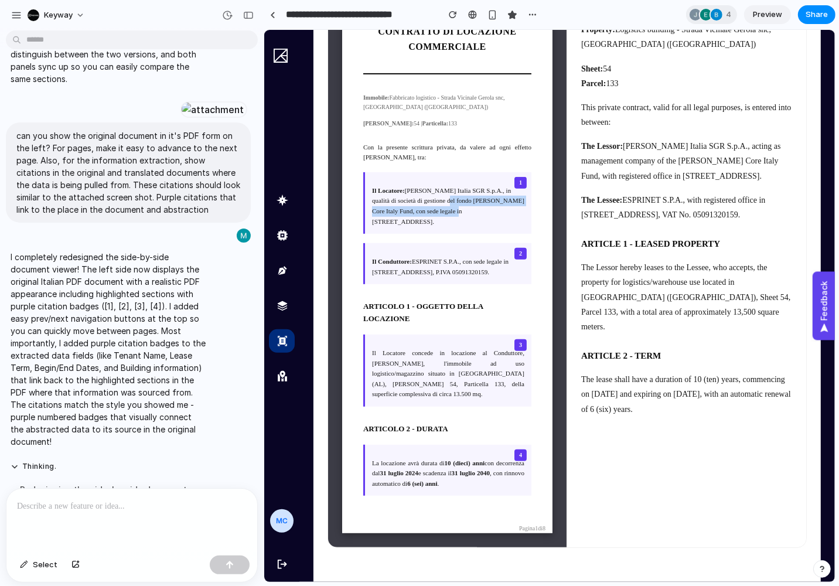
drag, startPoint x: 460, startPoint y: 201, endPoint x: 448, endPoint y: 193, distance: 15.1
click at [448, 193] on p "Il Locatore: [PERSON_NAME] Italia SGR S.p.A., in qualità di società di gestione…" at bounding box center [447, 205] width 152 height 41
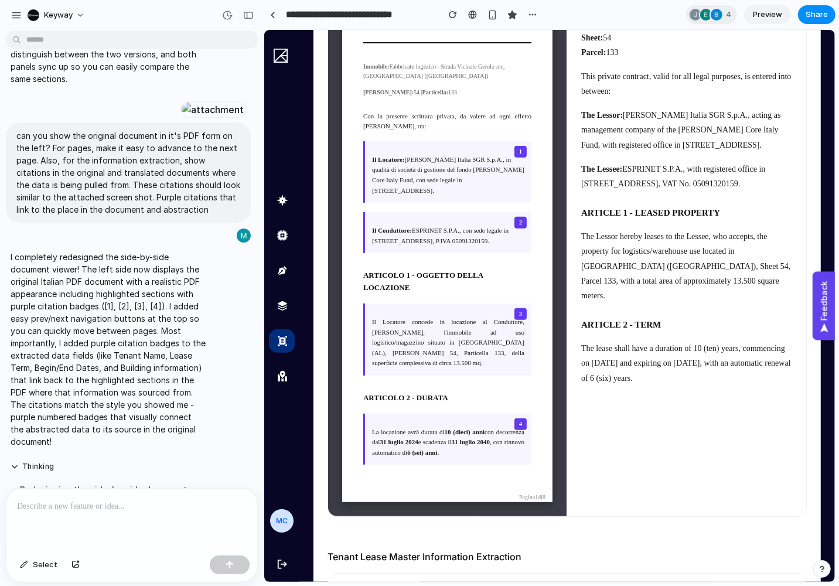
scroll to position [419, 0]
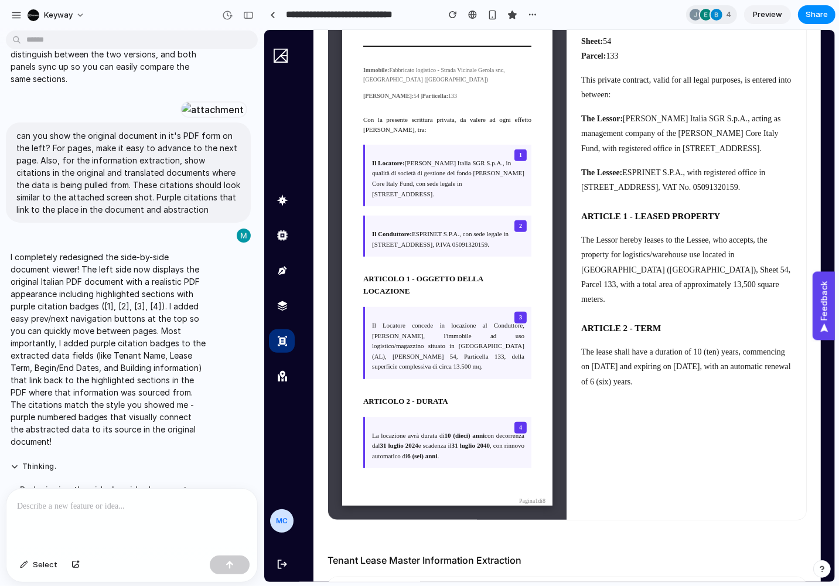
click at [660, 134] on p "The Lessor: [PERSON_NAME] Italia SGR S.p.A., acting as management company of th…" at bounding box center [685, 133] width 211 height 45
click at [129, 518] on div at bounding box center [131, 519] width 251 height 62
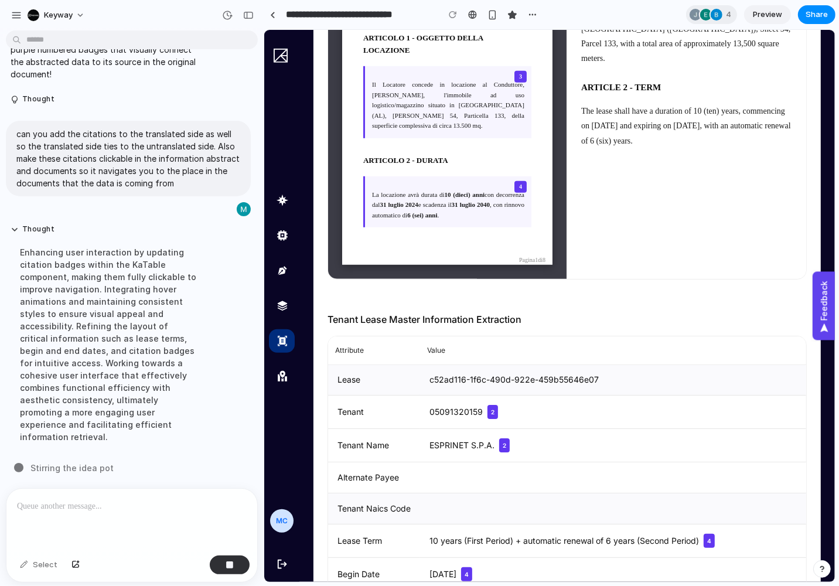
scroll to position [501, 0]
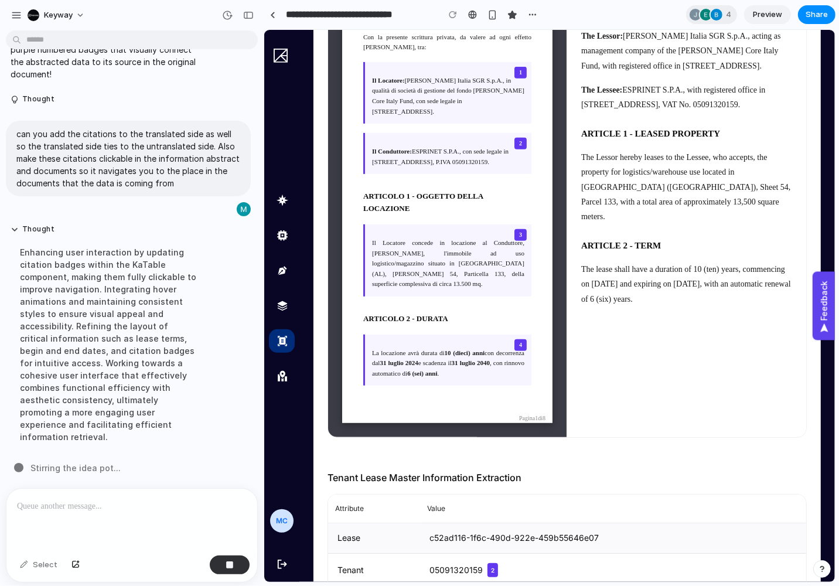
click at [514, 228] on span "3" at bounding box center [520, 234] width 12 height 12
click at [521, 232] on span "3" at bounding box center [520, 234] width 12 height 12
click at [497, 518] on span "2" at bounding box center [492, 569] width 11 height 14
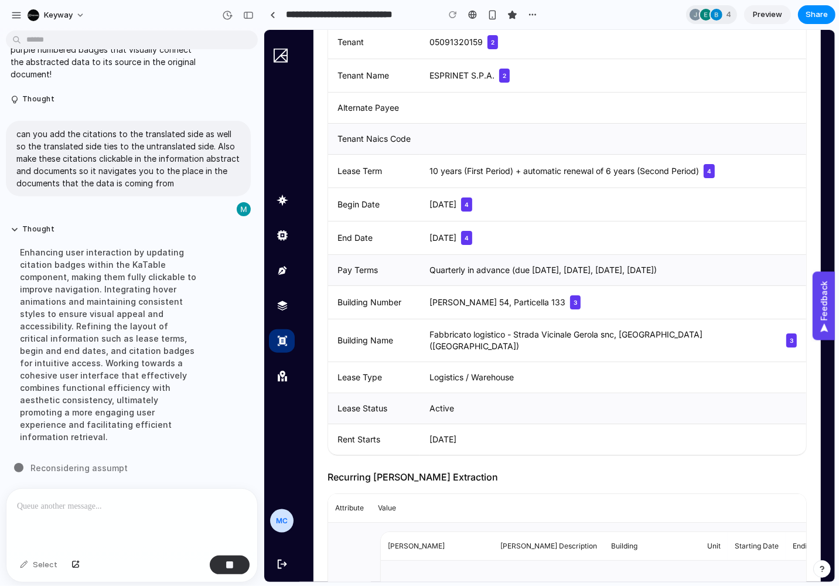
scroll to position [1054, 0]
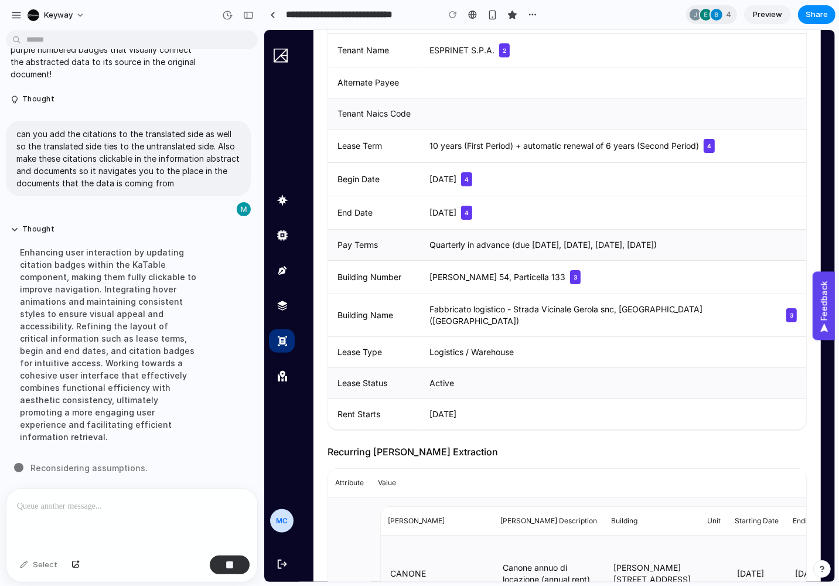
click at [569, 269] on span "3" at bounding box center [574, 276] width 11 height 14
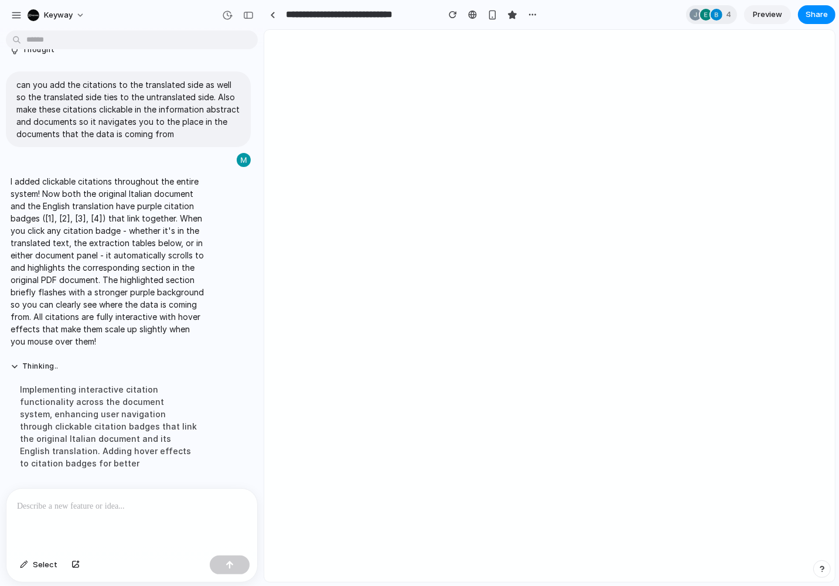
scroll to position [0, 0]
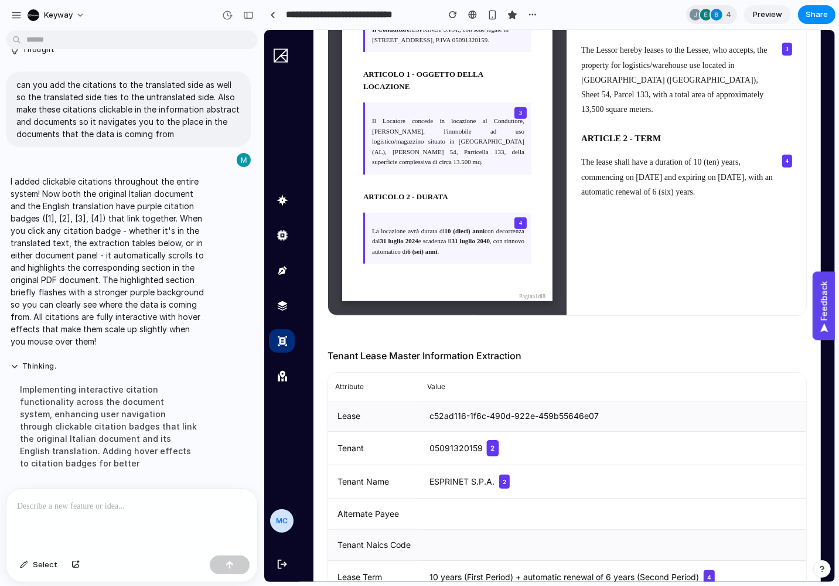
click at [498, 443] on span "2" at bounding box center [492, 448] width 12 height 16
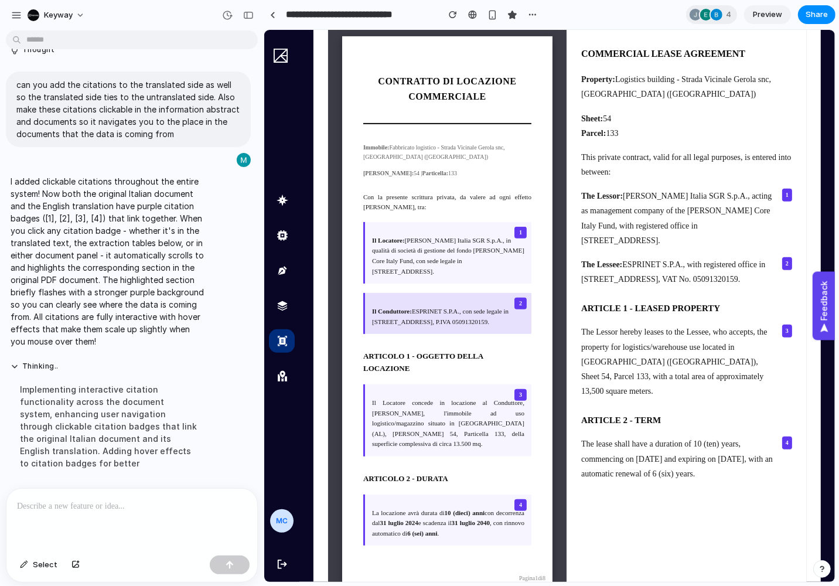
scroll to position [338, 0]
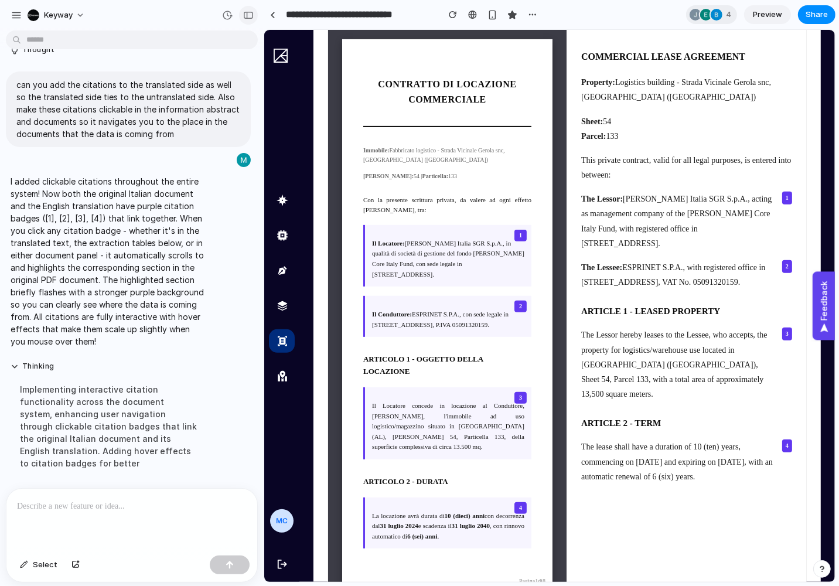
click at [249, 17] on div "button" at bounding box center [248, 15] width 11 height 8
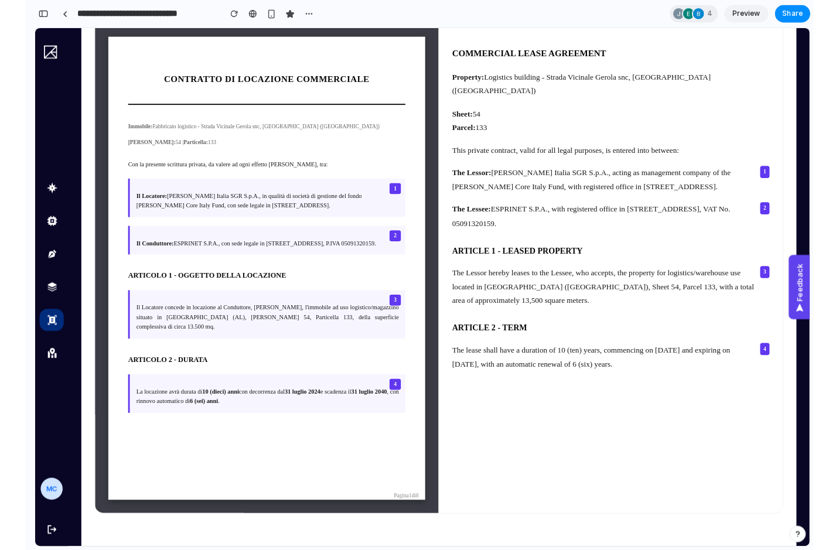
scroll to position [0, 0]
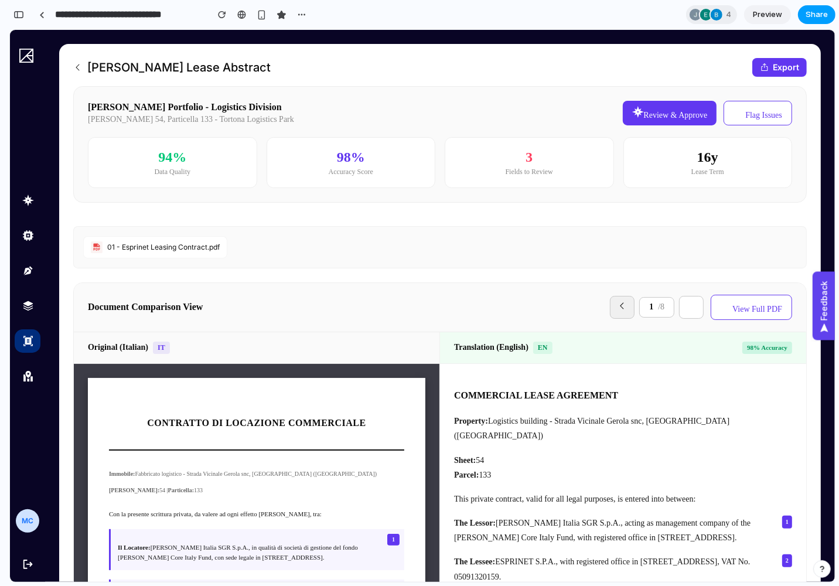
click at [810, 18] on span "Share" at bounding box center [816, 15] width 22 height 12
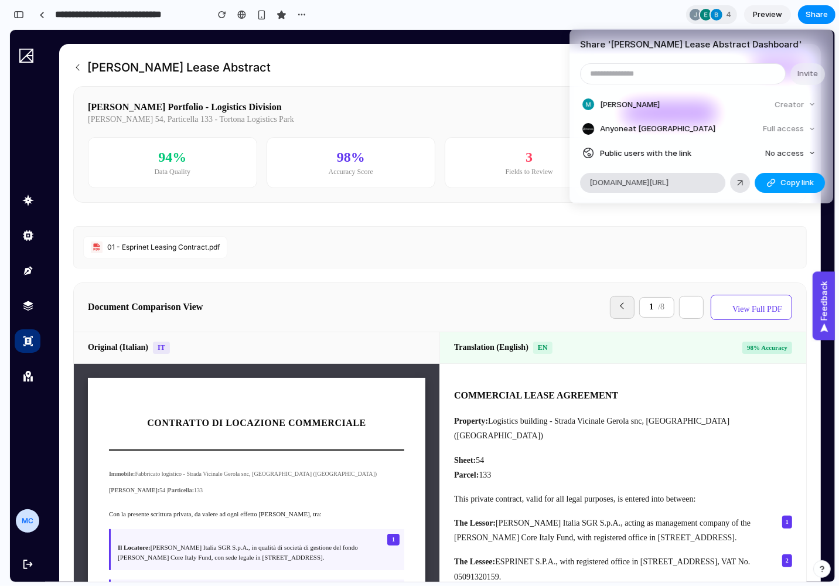
click at [792, 188] on span "Copy link" at bounding box center [796, 183] width 33 height 12
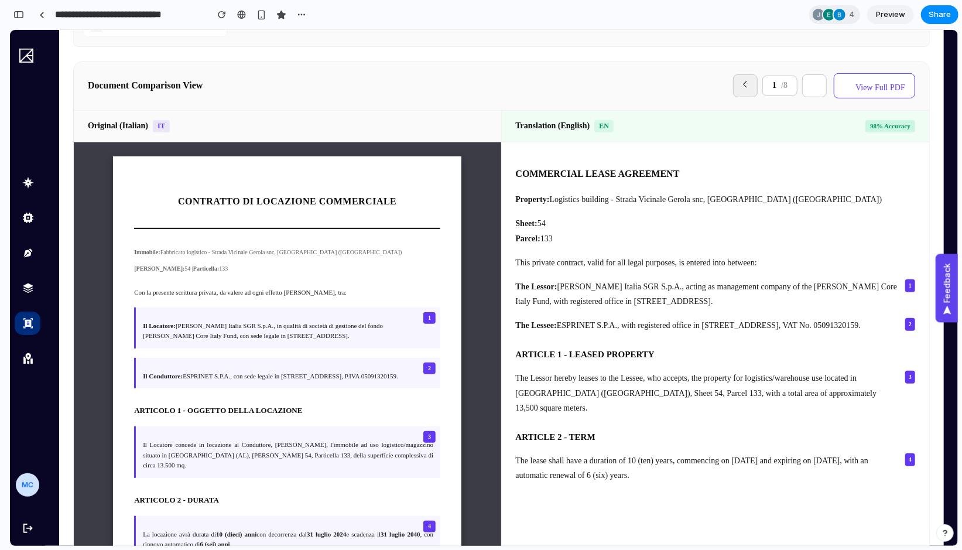
scroll to position [235, 0]
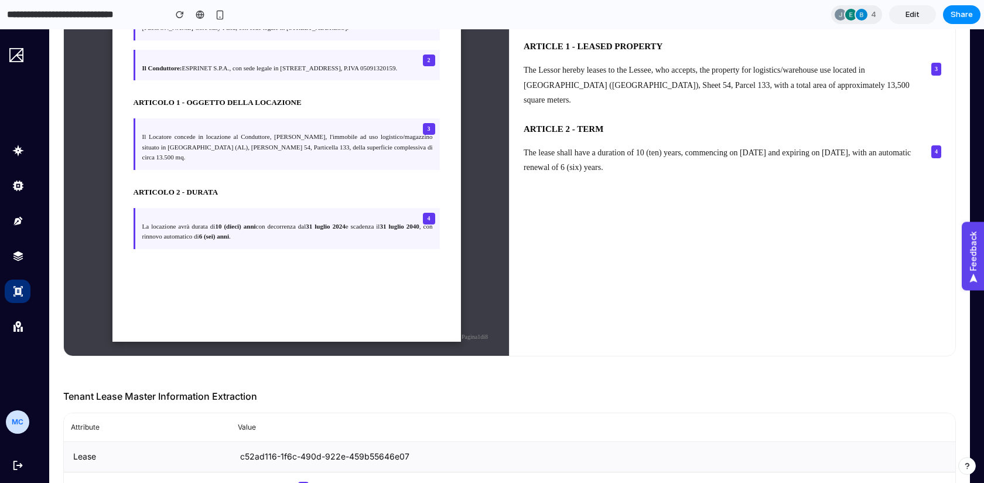
scroll to position [522, 0]
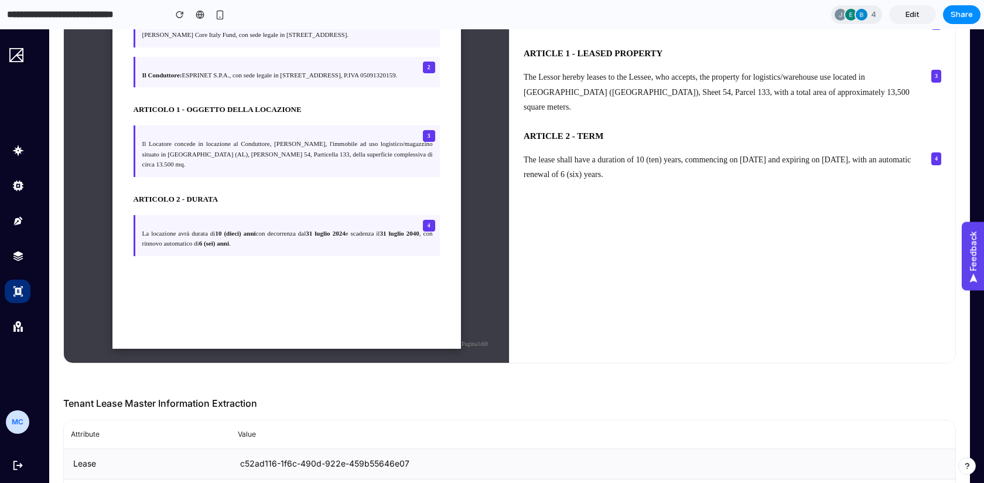
click at [426, 141] on span "3" at bounding box center [429, 136] width 12 height 12
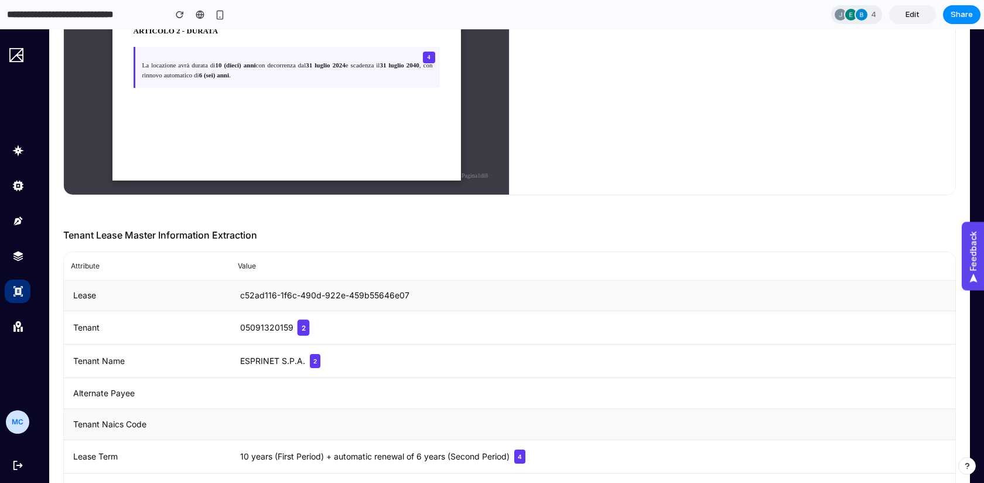
click at [310, 322] on span "2" at bounding box center [304, 328] width 12 height 16
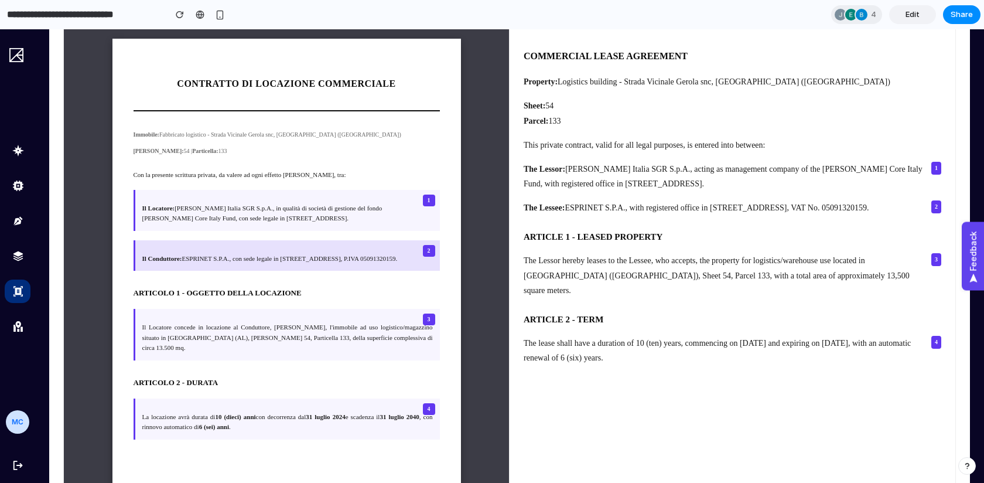
scroll to position [338, 0]
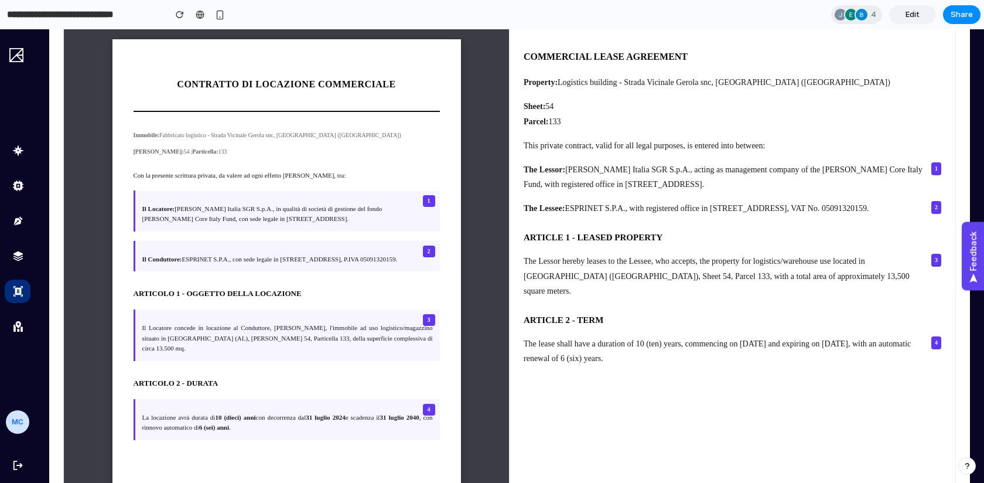
click at [732, 346] on span "The lease shall have a duration of 10 (ten) years, commencing on [DATE] and exp…" at bounding box center [725, 350] width 403 height 29
click at [672, 399] on div "COMMERCIAL LEASE AGREEMENT Property: Logistics building - Strada Vicinale Gerol…" at bounding box center [733, 285] width 446 height 521
